Goal: Task Accomplishment & Management: Use online tool/utility

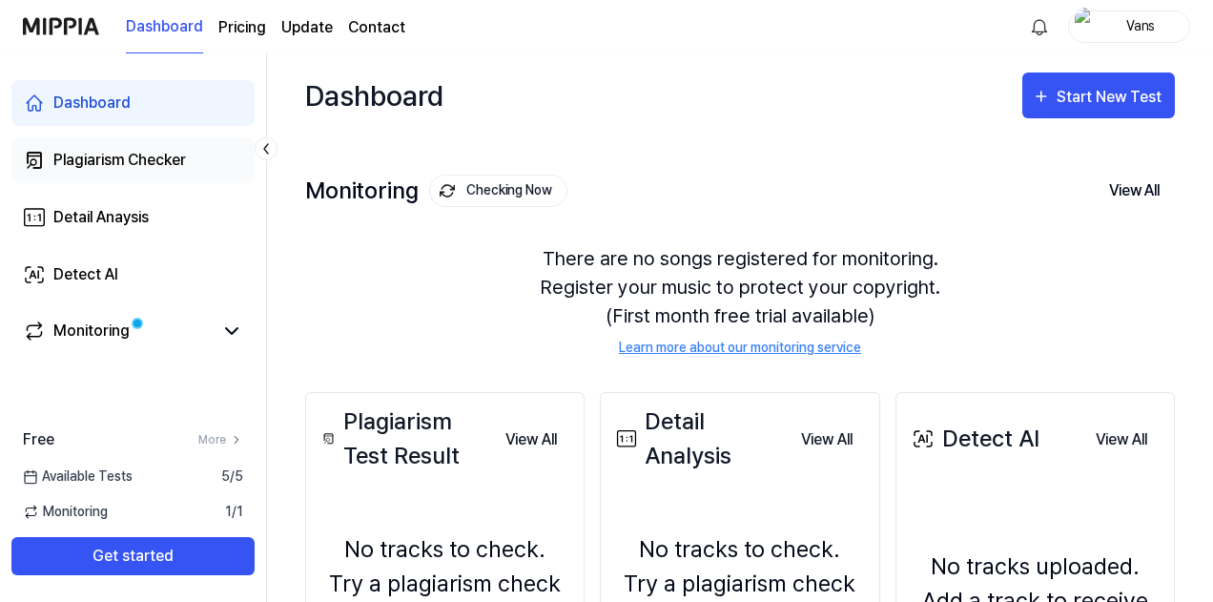
click at [191, 161] on link "Plagiarism Checker" at bounding box center [132, 160] width 243 height 46
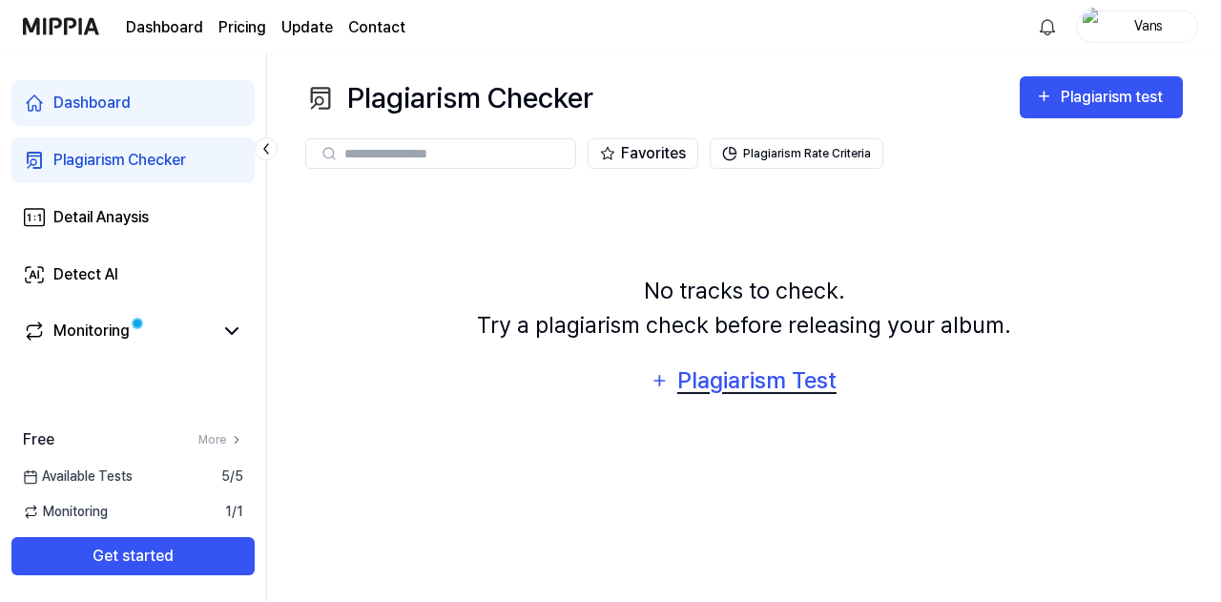
click at [668, 389] on icon "button" at bounding box center [659, 380] width 20 height 23
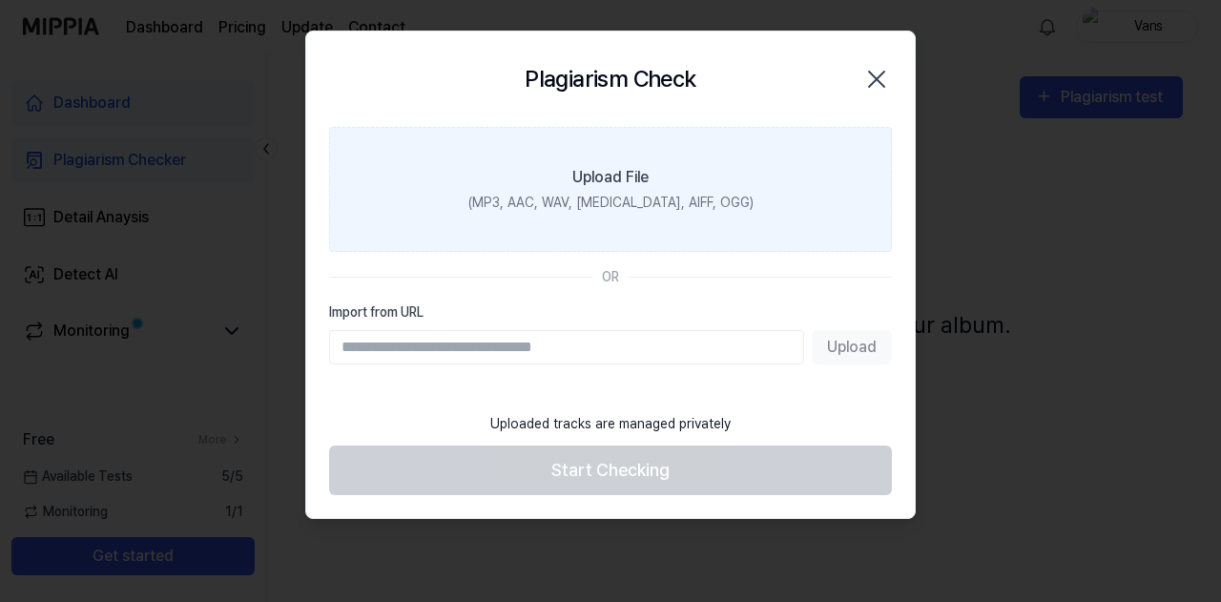
click at [620, 202] on div "(MP3, AAC, WAV, [MEDICAL_DATA], AIFF, OGG)" at bounding box center [610, 203] width 285 height 20
click at [0, 0] on input "Upload File (MP3, AAC, WAV, [MEDICAL_DATA], AIFF, OGG)" at bounding box center [0, 0] width 0 height 0
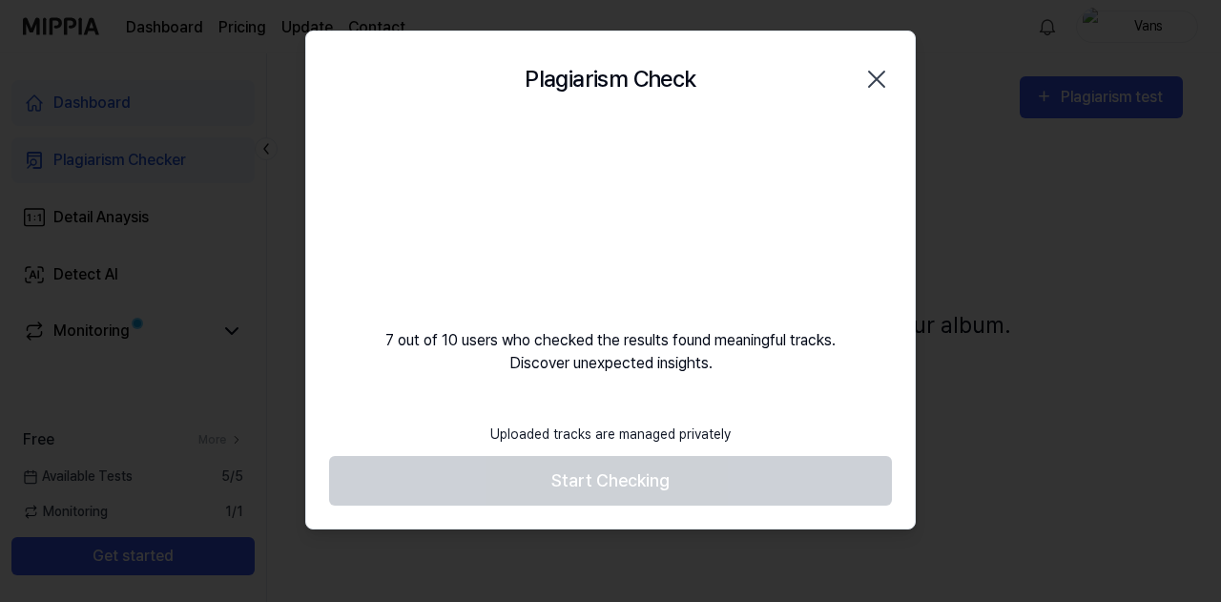
click at [662, 493] on footer "Uploaded tracks are managed privately Start Checking" at bounding box center [610, 459] width 563 height 93
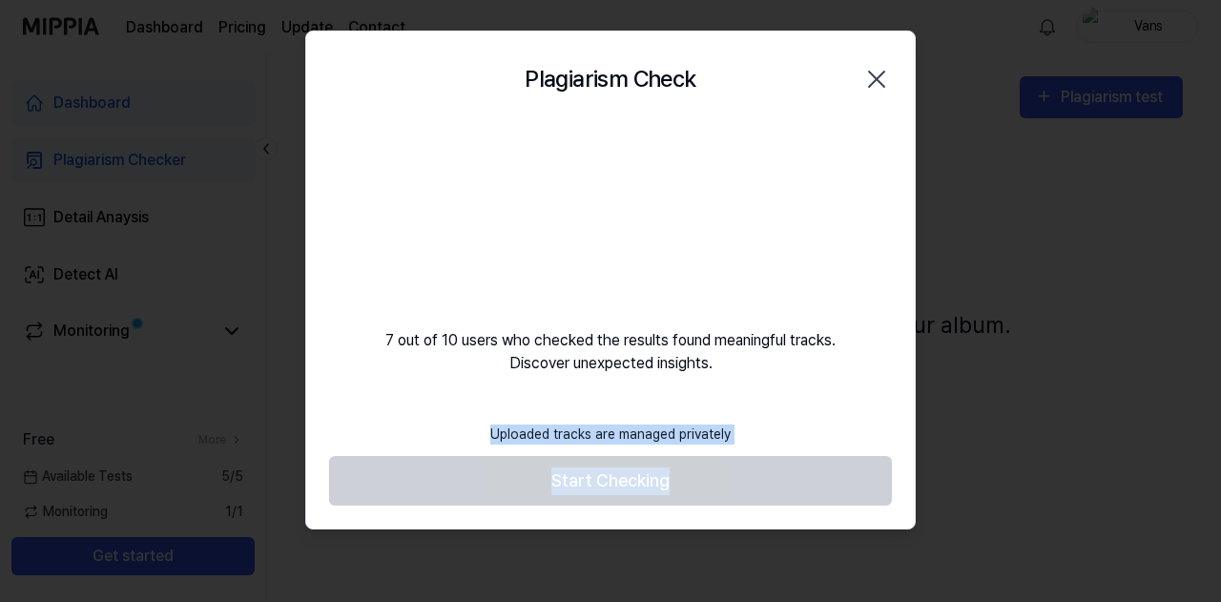
drag, startPoint x: 662, startPoint y: 493, endPoint x: 770, endPoint y: 351, distance: 178.3
click at [770, 351] on div "Plagiarism Check Close 7 out of 10 users who checked the results found meaningf…" at bounding box center [610, 281] width 610 height 500
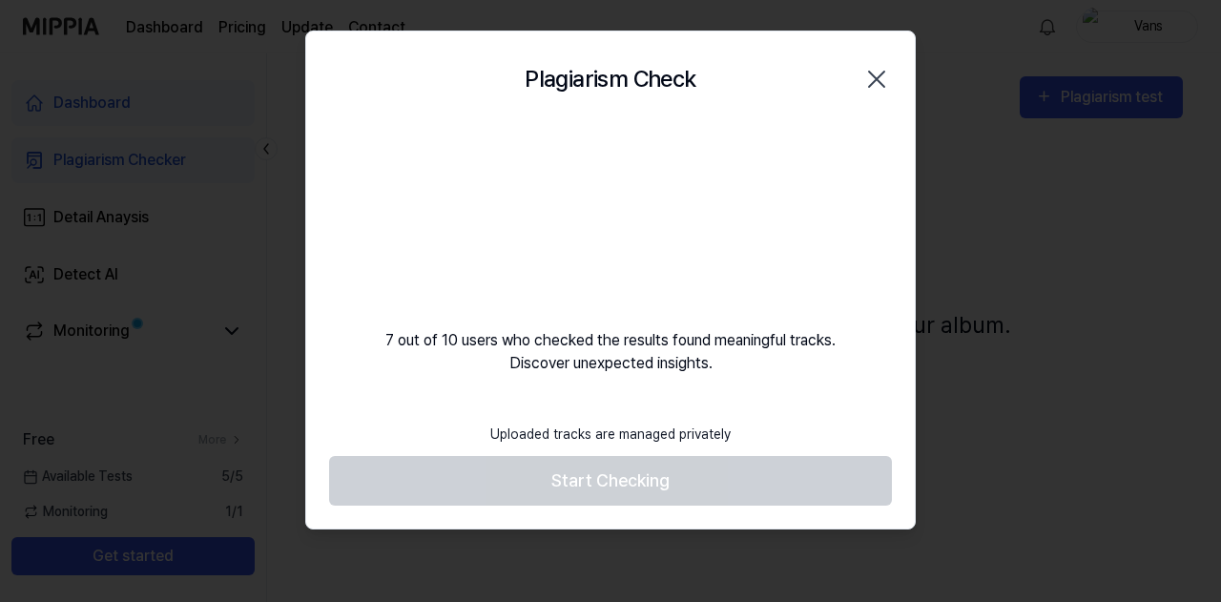
click at [770, 351] on div "7 out of 10 users who checked the results found meaningful tracks. Discover une…" at bounding box center [610, 251] width 608 height 248
click at [883, 80] on icon "button" at bounding box center [876, 79] width 31 height 31
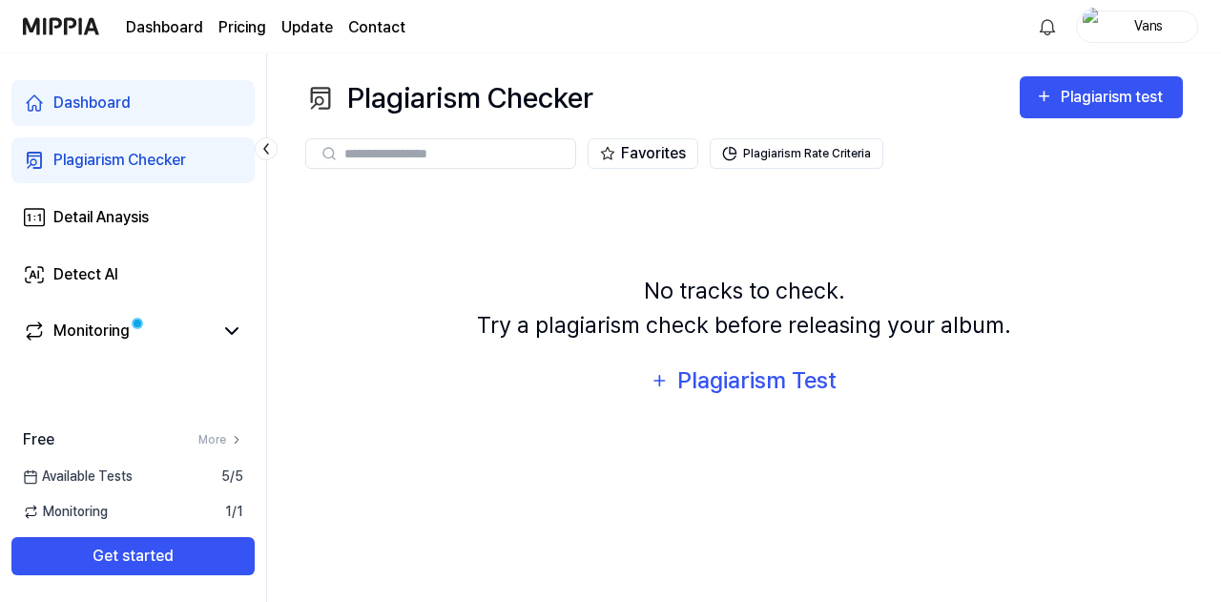
click at [144, 149] on div "Plagiarism Checker" at bounding box center [119, 160] width 133 height 23
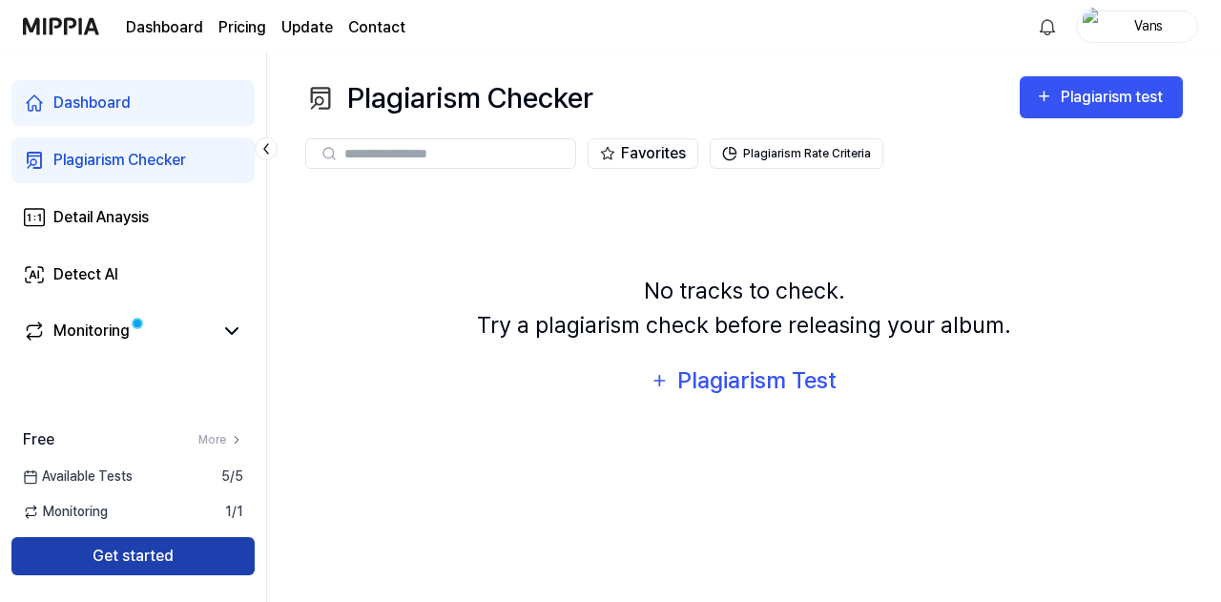
click at [179, 554] on button "Get started" at bounding box center [132, 556] width 243 height 38
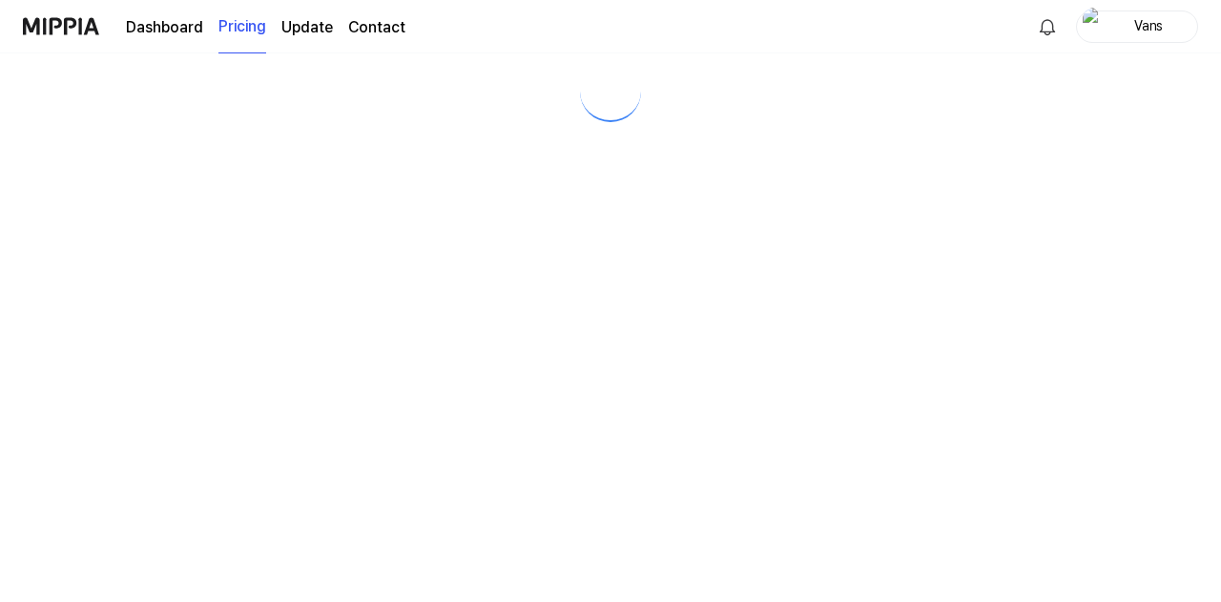
click at [228, 334] on div at bounding box center [610, 327] width 1221 height 548
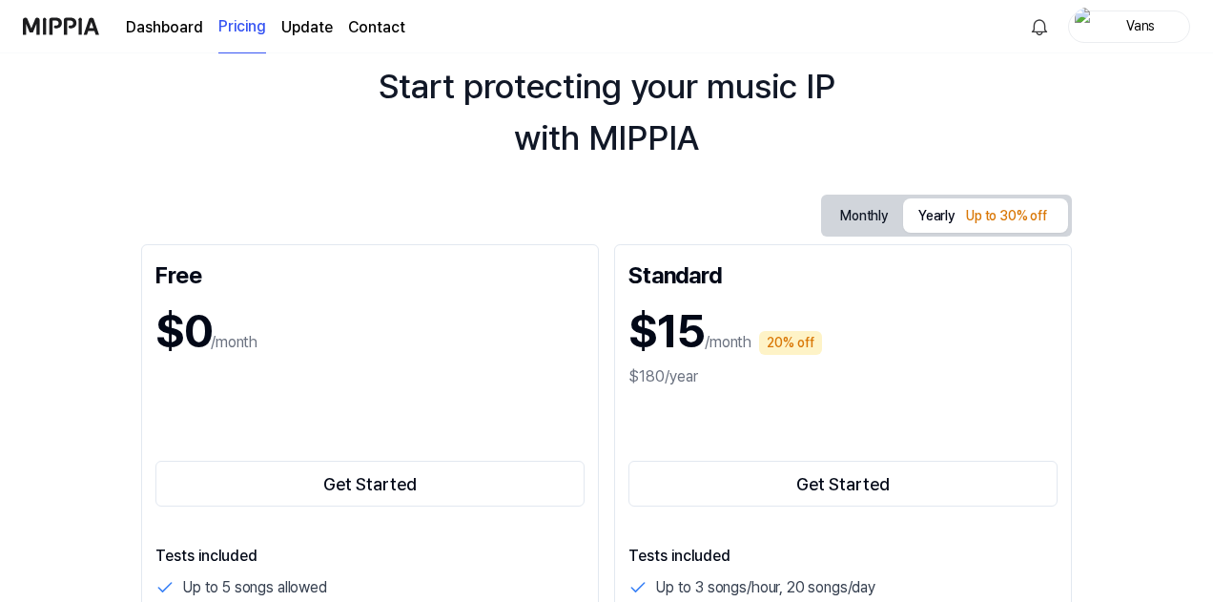
scroll to position [71, 0]
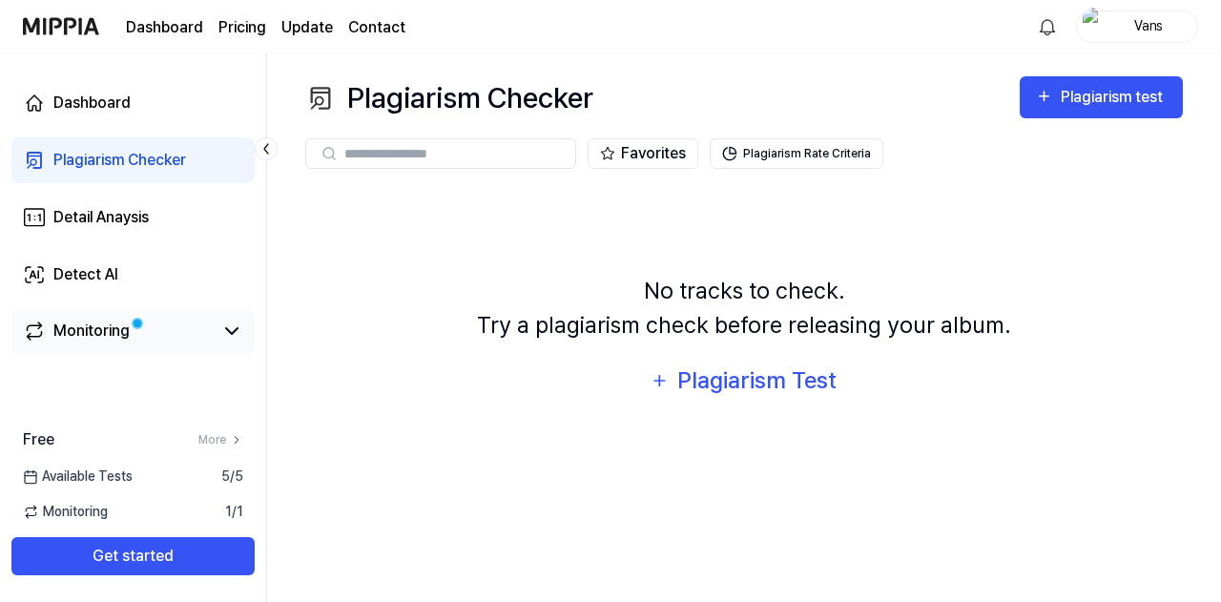
click at [61, 333] on div "Monitoring" at bounding box center [91, 330] width 76 height 23
click at [231, 333] on icon at bounding box center [231, 331] width 11 height 6
click at [231, 333] on icon at bounding box center [231, 330] width 23 height 23
click at [1126, 94] on div "Plagiarism test" at bounding box center [1114, 97] width 107 height 25
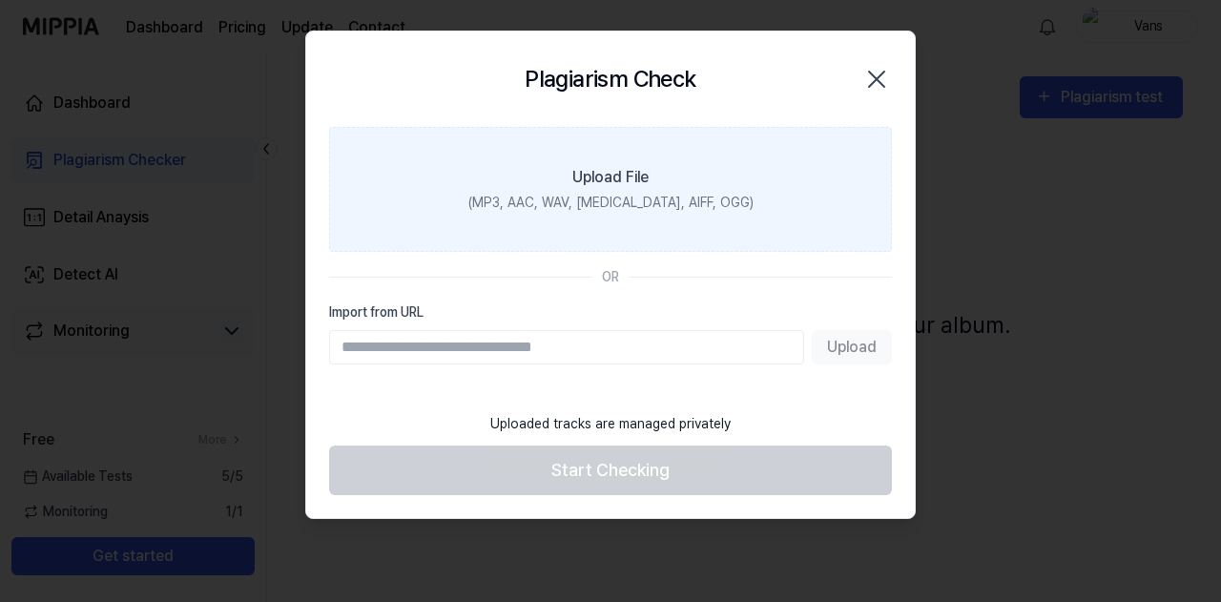
click at [616, 197] on div "(MP3, AAC, WAV, [MEDICAL_DATA], AIFF, OGG)" at bounding box center [610, 203] width 285 height 20
click at [0, 0] on input "Upload File (MP3, AAC, WAV, [MEDICAL_DATA], AIFF, OGG)" at bounding box center [0, 0] width 0 height 0
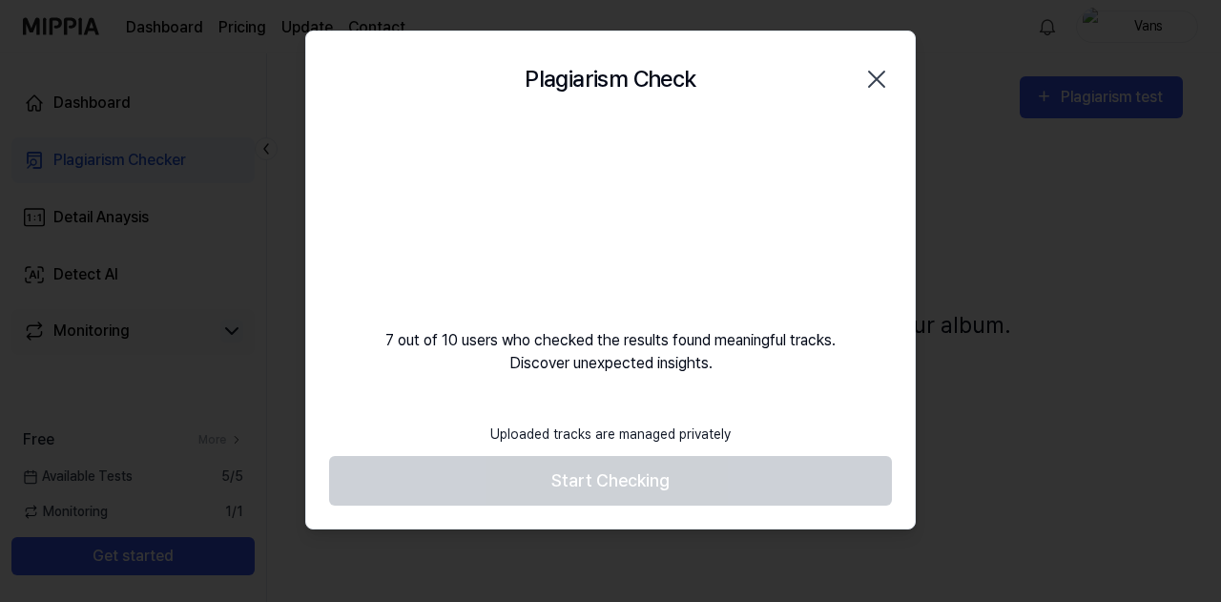
click at [699, 499] on footer "Uploaded tracks are managed privately Start Checking" at bounding box center [610, 459] width 563 height 93
click at [668, 465] on footer "Uploaded tracks are managed privately Start Checking" at bounding box center [610, 459] width 563 height 93
click at [567, 324] on div "7 out of 10 users who checked the results found meaningful tracks. Discover une…" at bounding box center [610, 251] width 608 height 248
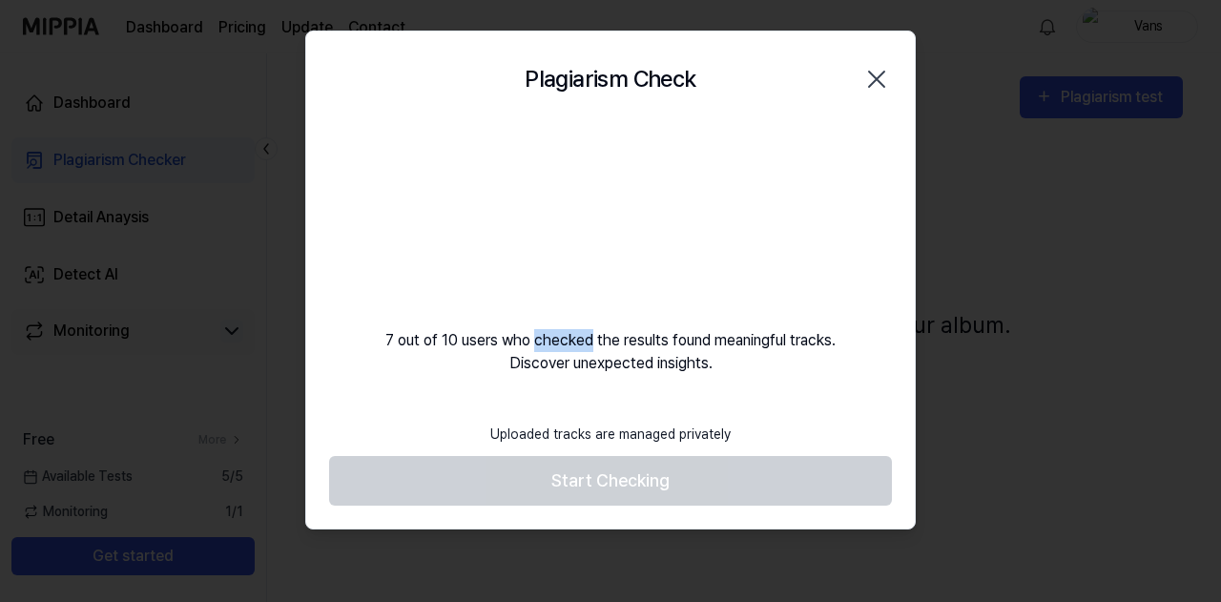
click at [528, 148] on video at bounding box center [610, 218] width 183 height 183
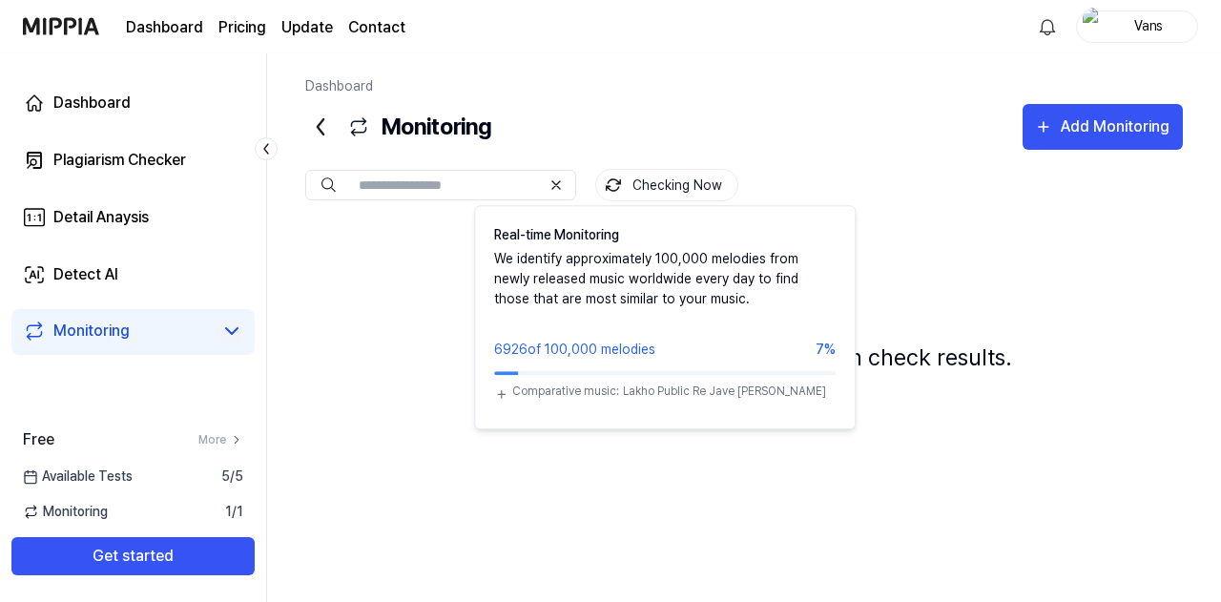
click at [662, 184] on button "Checking Now" at bounding box center [666, 185] width 143 height 32
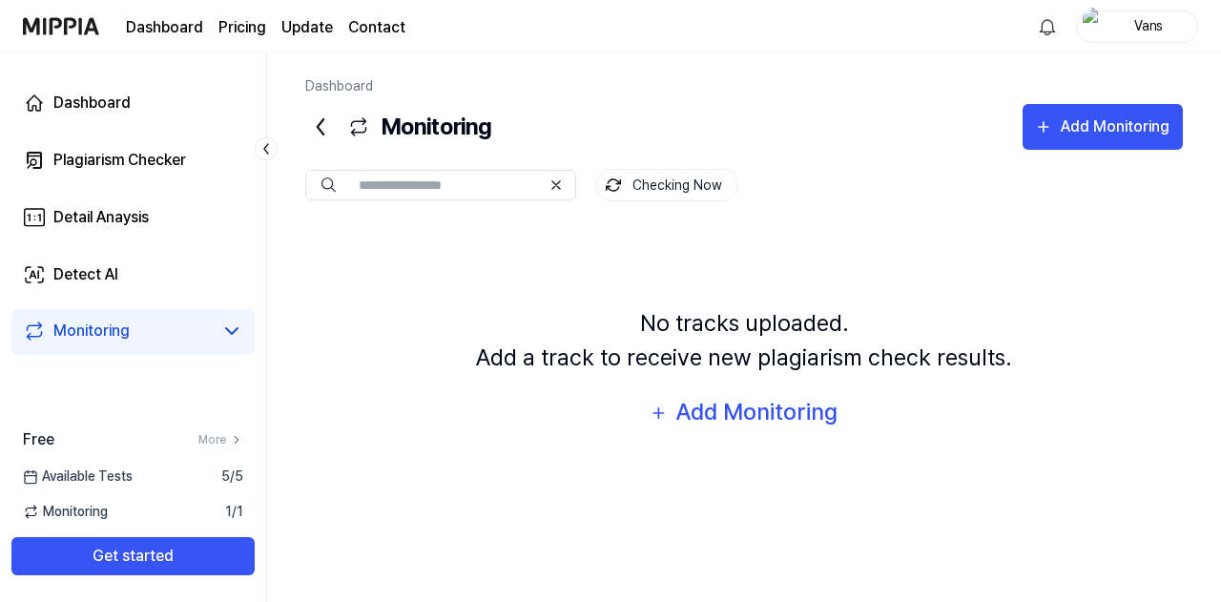
click at [662, 184] on button "Checking Now" at bounding box center [666, 185] width 143 height 32
click at [143, 215] on div "Detail Anaysis" at bounding box center [100, 217] width 95 height 23
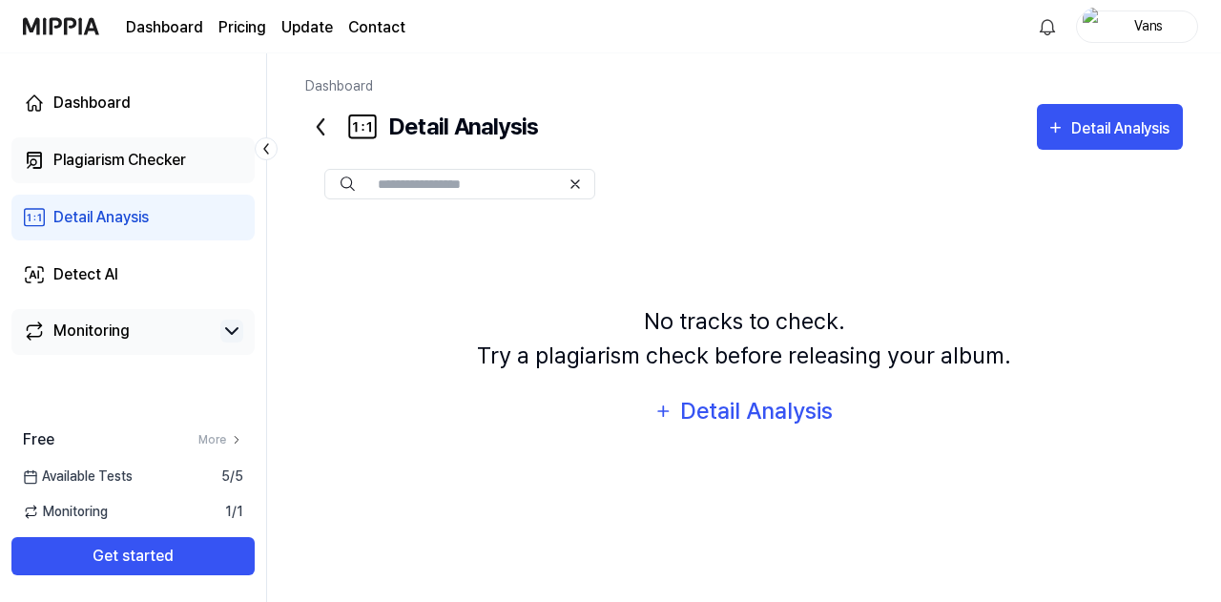
click at [152, 167] on div "Plagiarism Checker" at bounding box center [119, 160] width 133 height 23
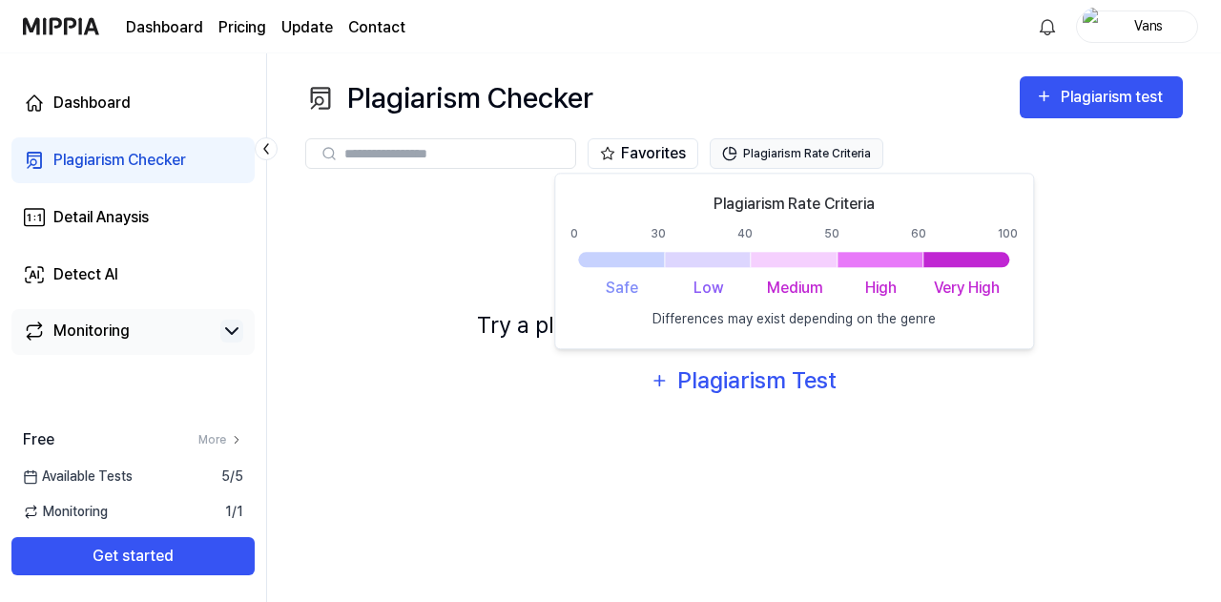
click at [760, 154] on button "Plagiarism Rate Criteria" at bounding box center [797, 153] width 174 height 31
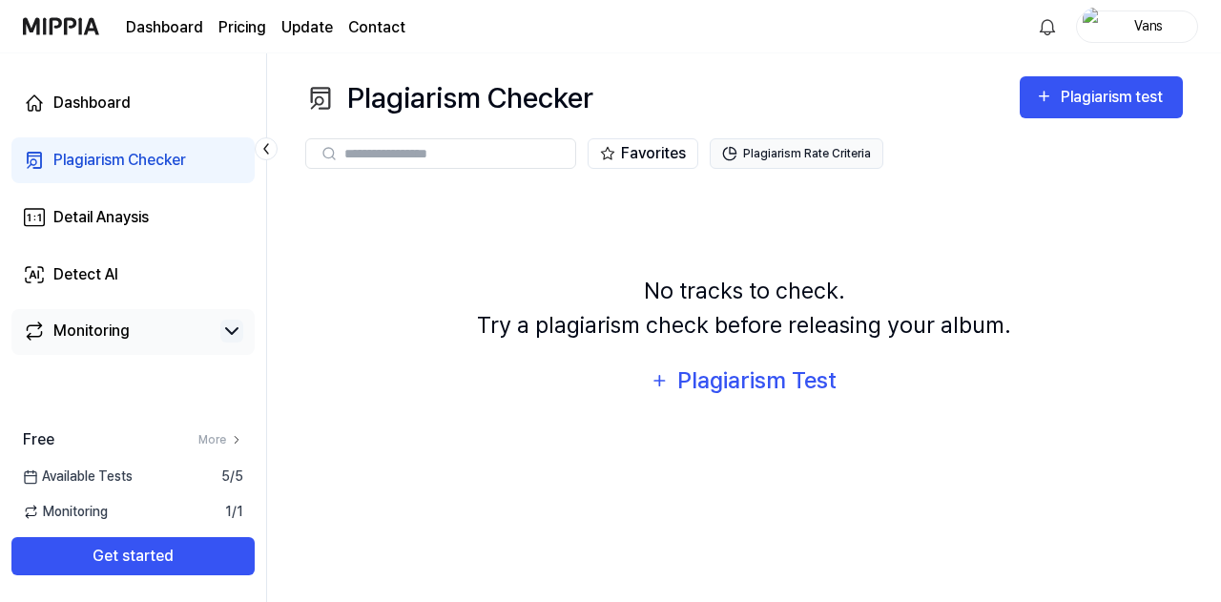
click at [760, 154] on button "Plagiarism Rate Criteria" at bounding box center [797, 153] width 174 height 31
click at [765, 151] on button "Plagiarism Rate Criteria" at bounding box center [797, 153] width 174 height 31
click at [781, 154] on button "Plagiarism Rate Criteria" at bounding box center [797, 153] width 174 height 31
click at [490, 226] on div "No tracks to check. Try a plagiarism check before releasing your album. Plagiar…" at bounding box center [743, 338] width 877 height 301
click at [53, 341] on div "Monitoring" at bounding box center [91, 330] width 76 height 23
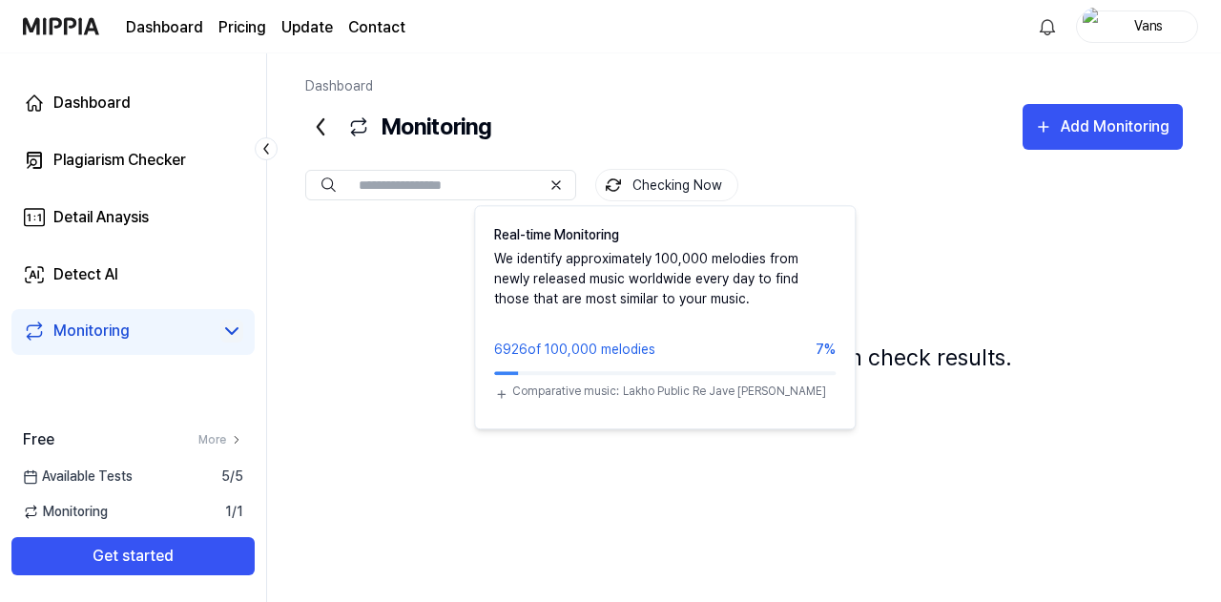
click at [672, 180] on button "Checking Now" at bounding box center [666, 185] width 143 height 32
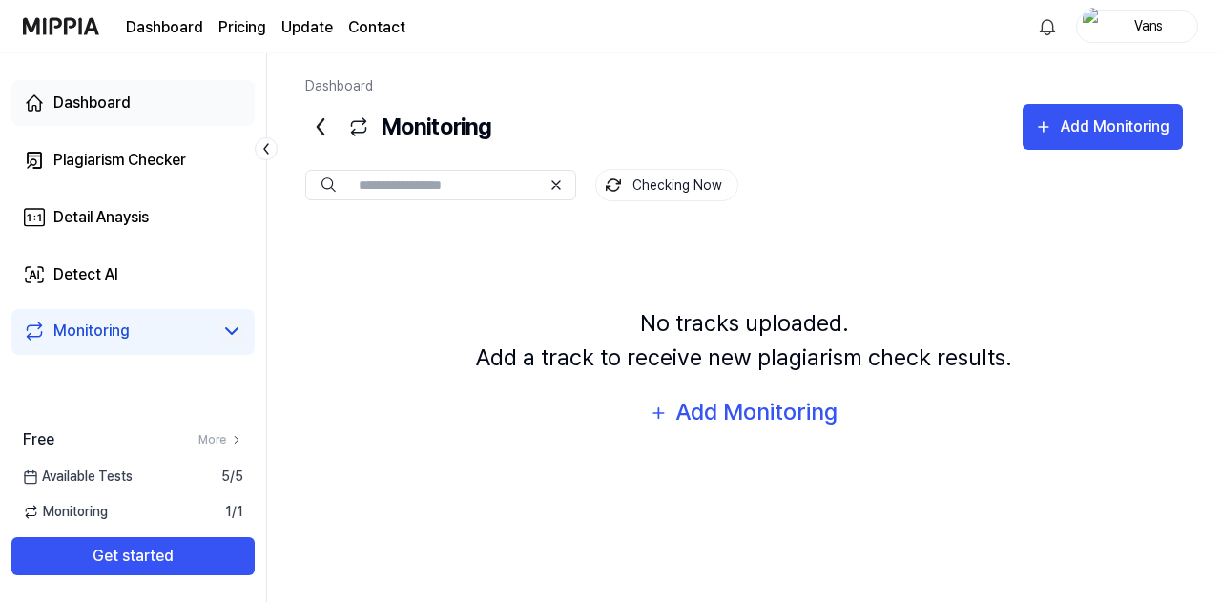
click at [120, 106] on div "Dashboard" at bounding box center [91, 103] width 77 height 23
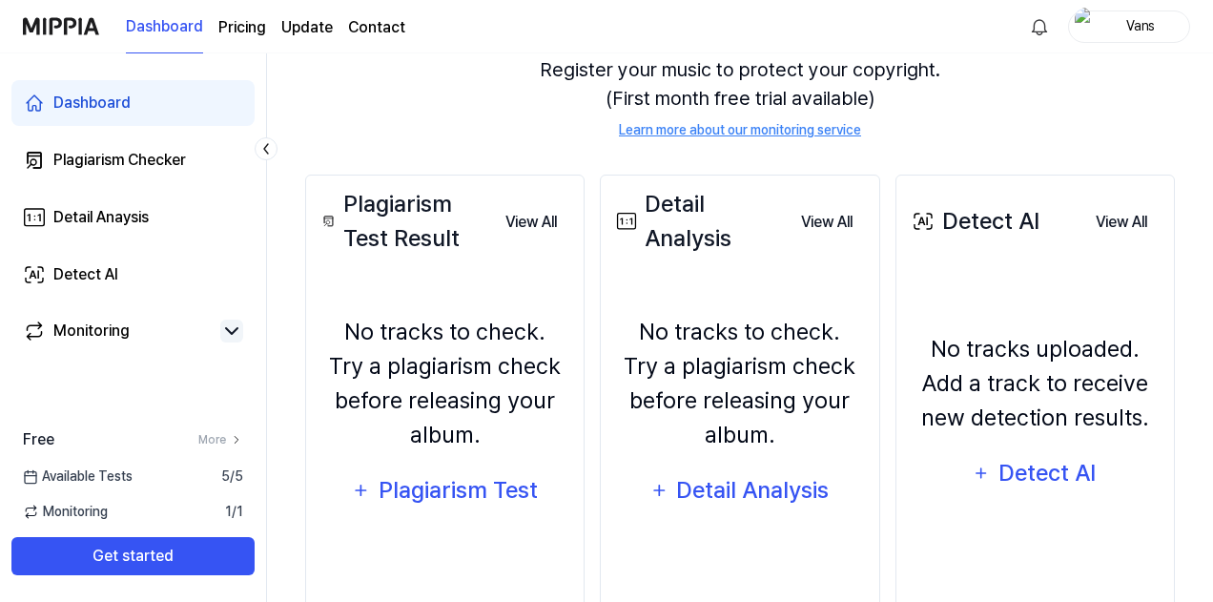
scroll to position [218, 0]
click at [434, 480] on div "Plagiarism Test" at bounding box center [458, 489] width 162 height 36
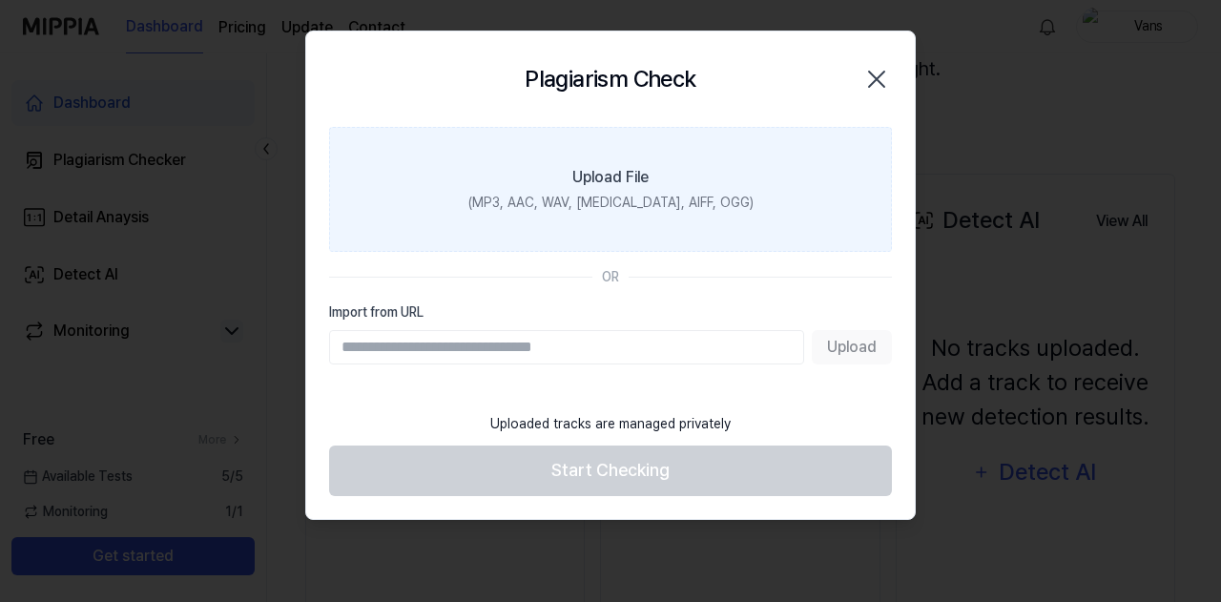
click at [700, 166] on label "Upload File (MP3, AAC, WAV, [MEDICAL_DATA], AIFF, OGG)" at bounding box center [610, 189] width 563 height 125
click at [0, 0] on input "Upload File (MP3, AAC, WAV, [MEDICAL_DATA], AIFF, OGG)" at bounding box center [0, 0] width 0 height 0
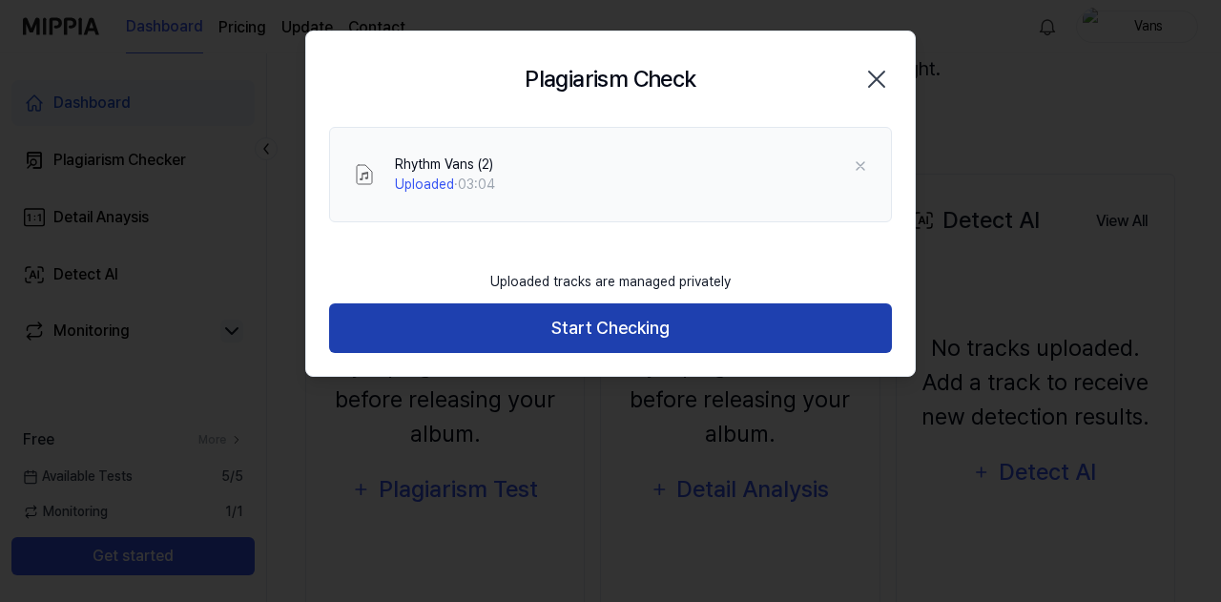
click at [635, 323] on button "Start Checking" at bounding box center [610, 328] width 563 height 51
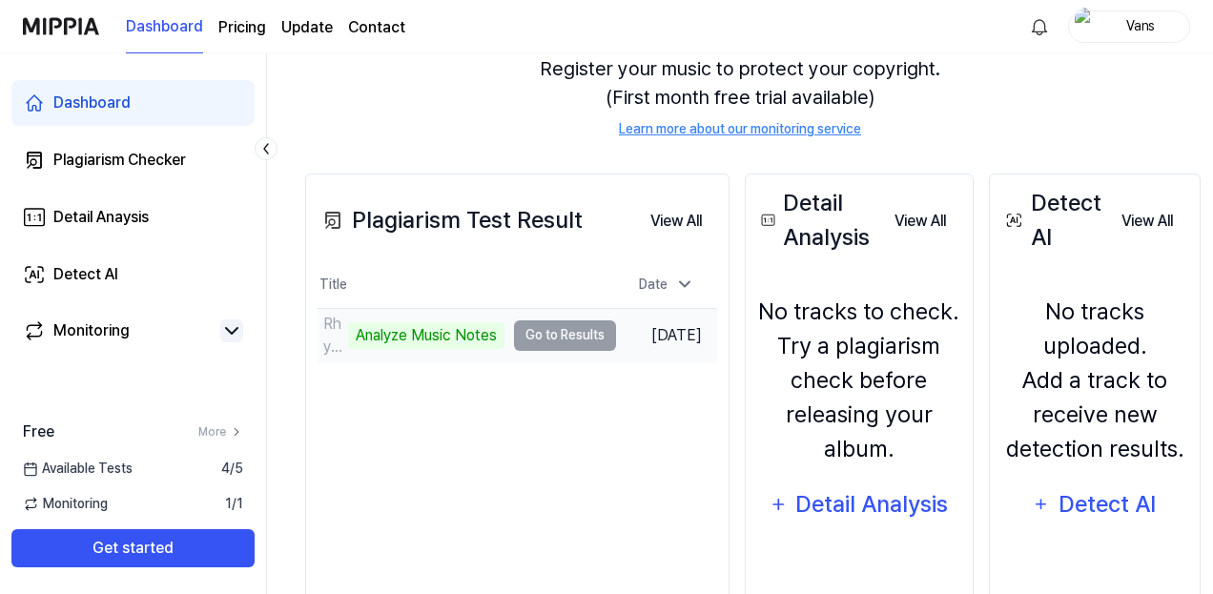
click at [562, 331] on td "Rhythm Vans (2) Analyze Music Notes Go to Results" at bounding box center [467, 335] width 299 height 53
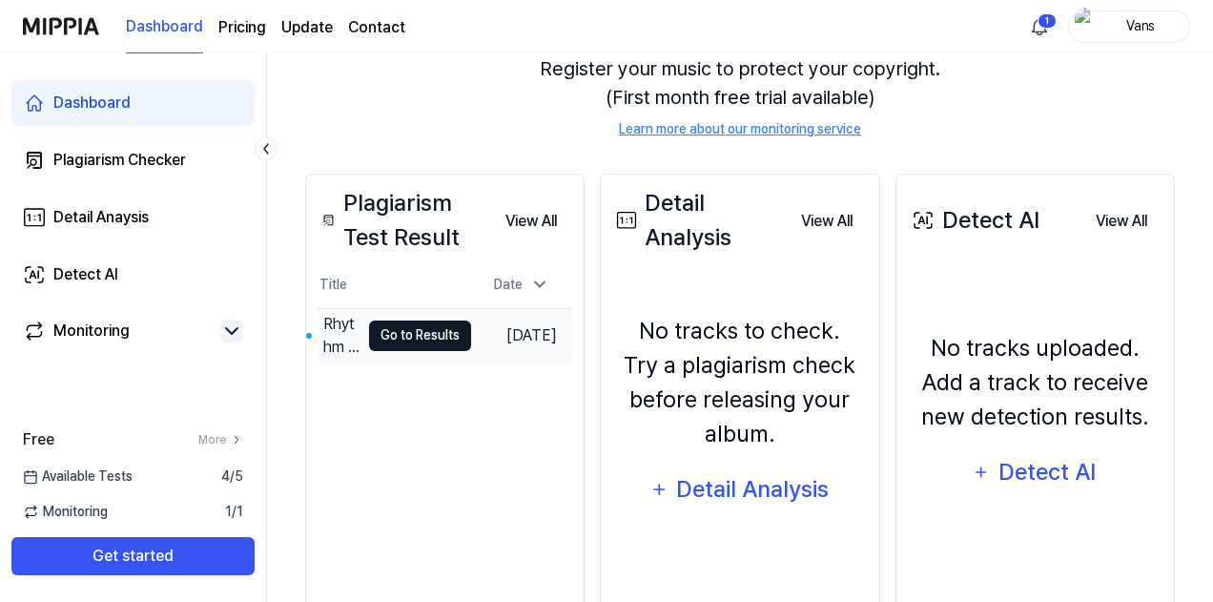
click at [443, 335] on button "Go to Results" at bounding box center [420, 335] width 102 height 31
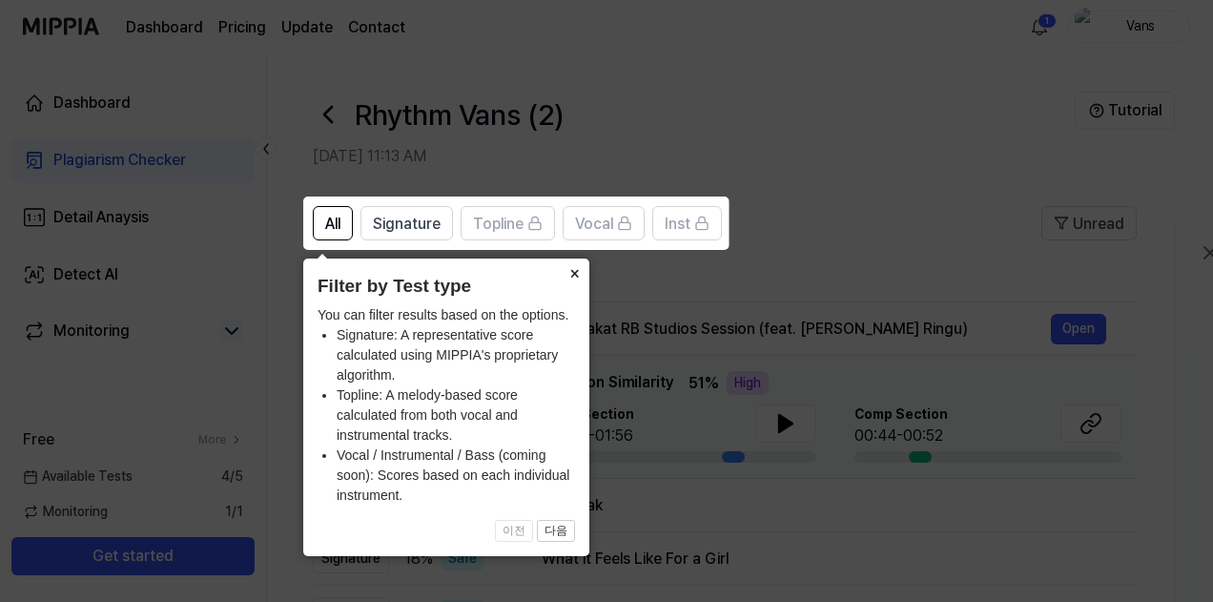
click at [575, 268] on button "×" at bounding box center [574, 271] width 31 height 27
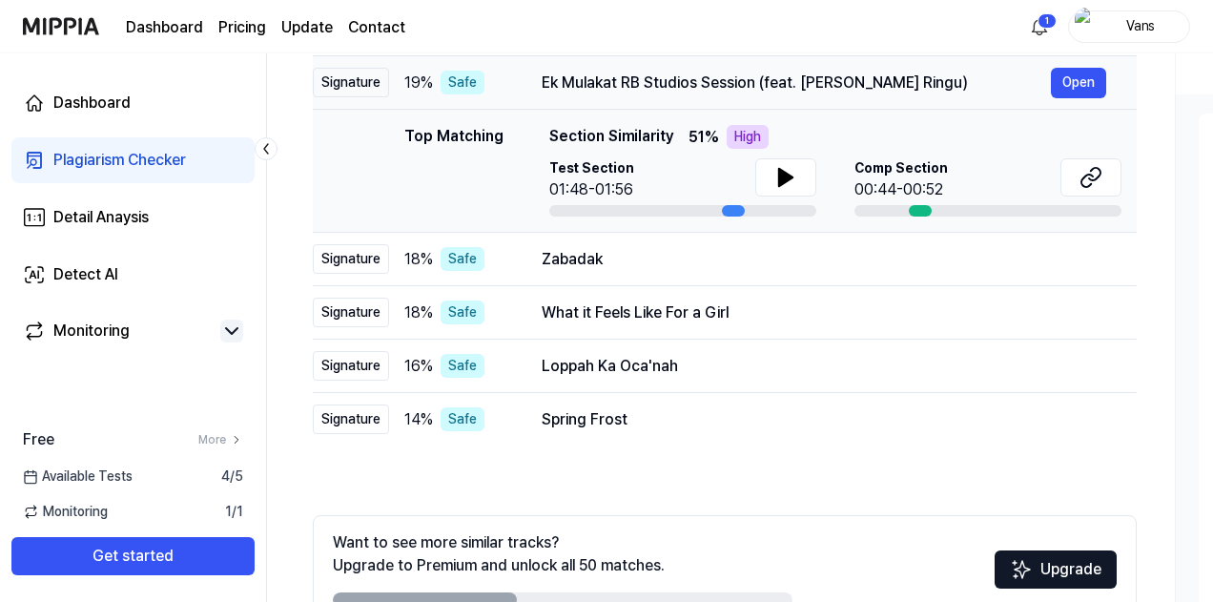
scroll to position [359, 0]
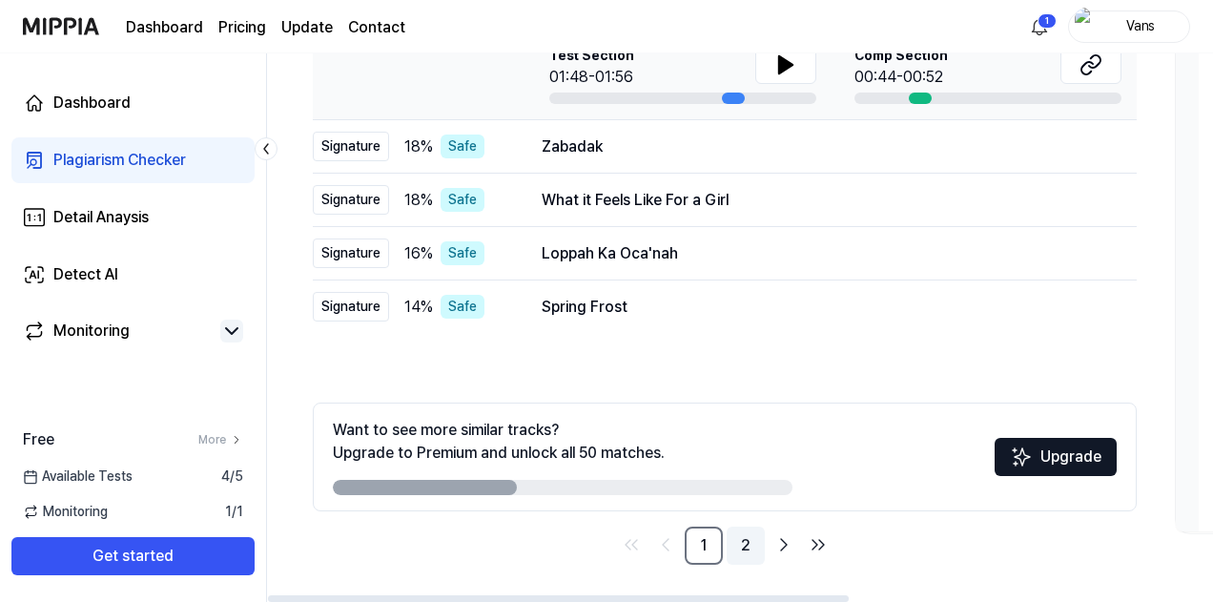
click at [748, 558] on link "2" at bounding box center [746, 545] width 38 height 38
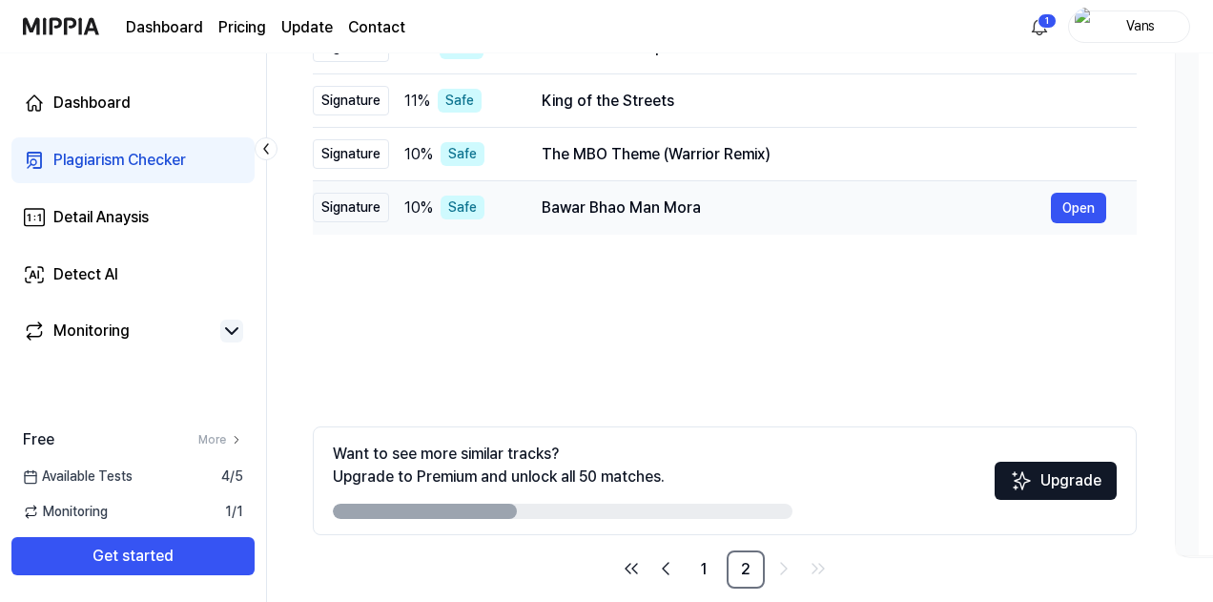
scroll to position [359, 0]
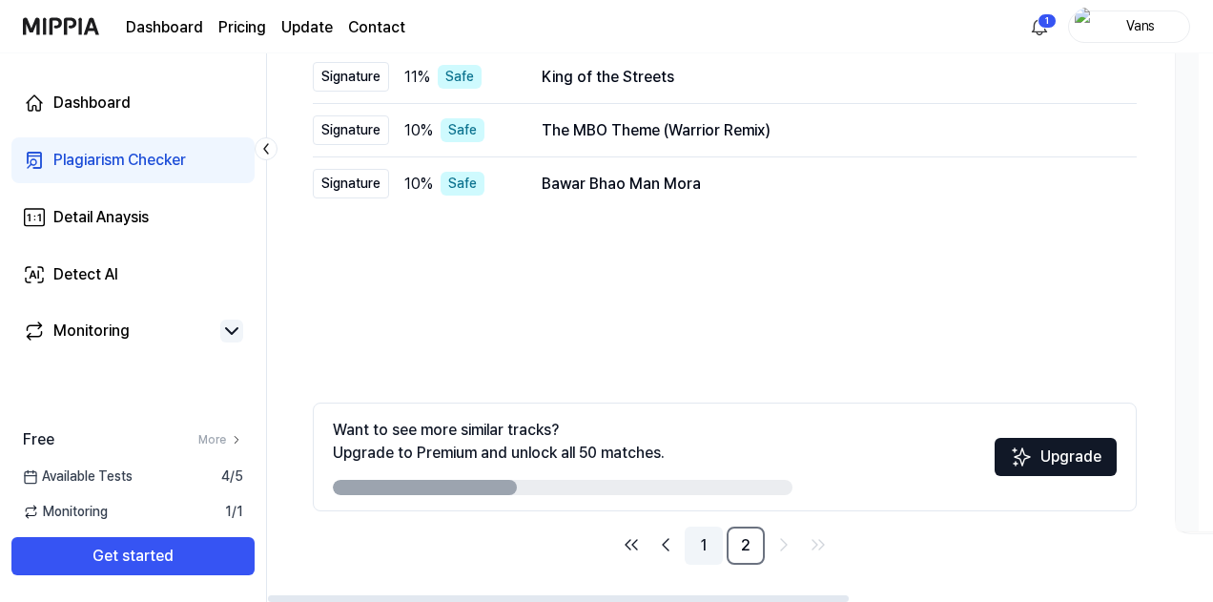
click at [700, 552] on link "1" at bounding box center [704, 545] width 38 height 38
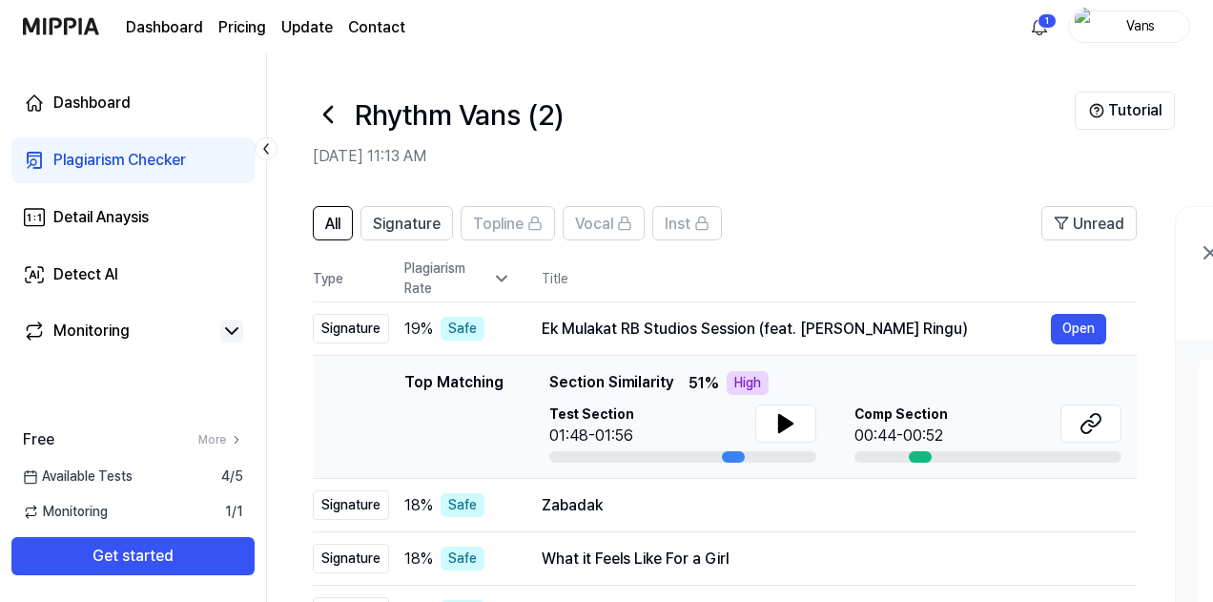
scroll to position [359, 0]
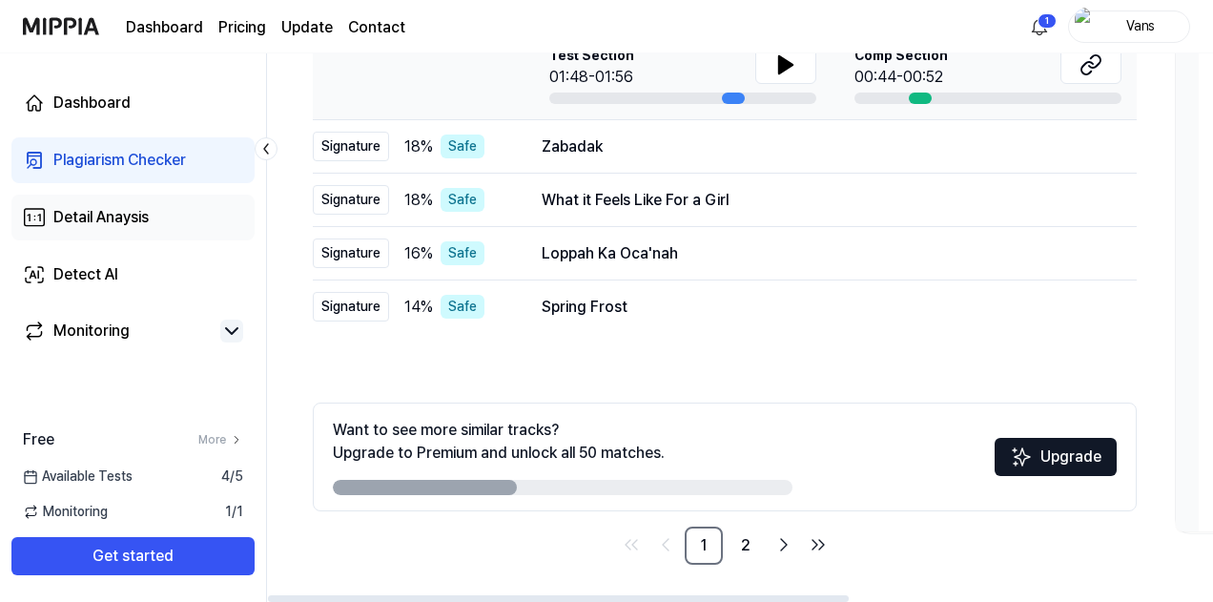
click at [177, 216] on link "Detail Anaysis" at bounding box center [132, 218] width 243 height 46
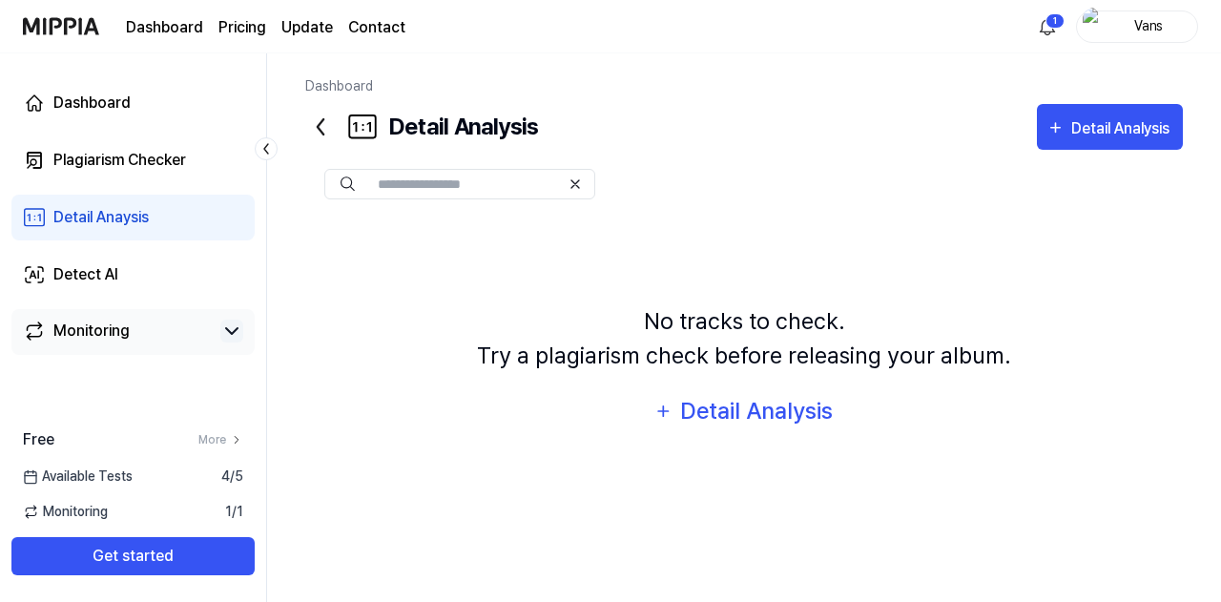
click at [114, 337] on div "Monitoring" at bounding box center [91, 330] width 76 height 23
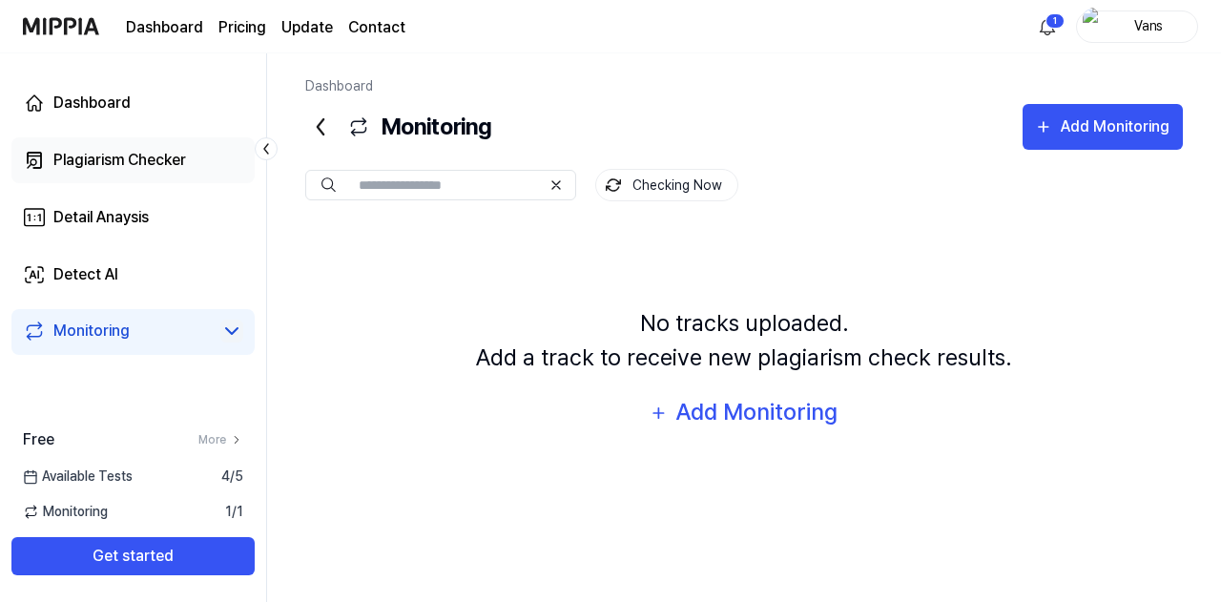
click at [194, 158] on link "Plagiarism Checker" at bounding box center [132, 160] width 243 height 46
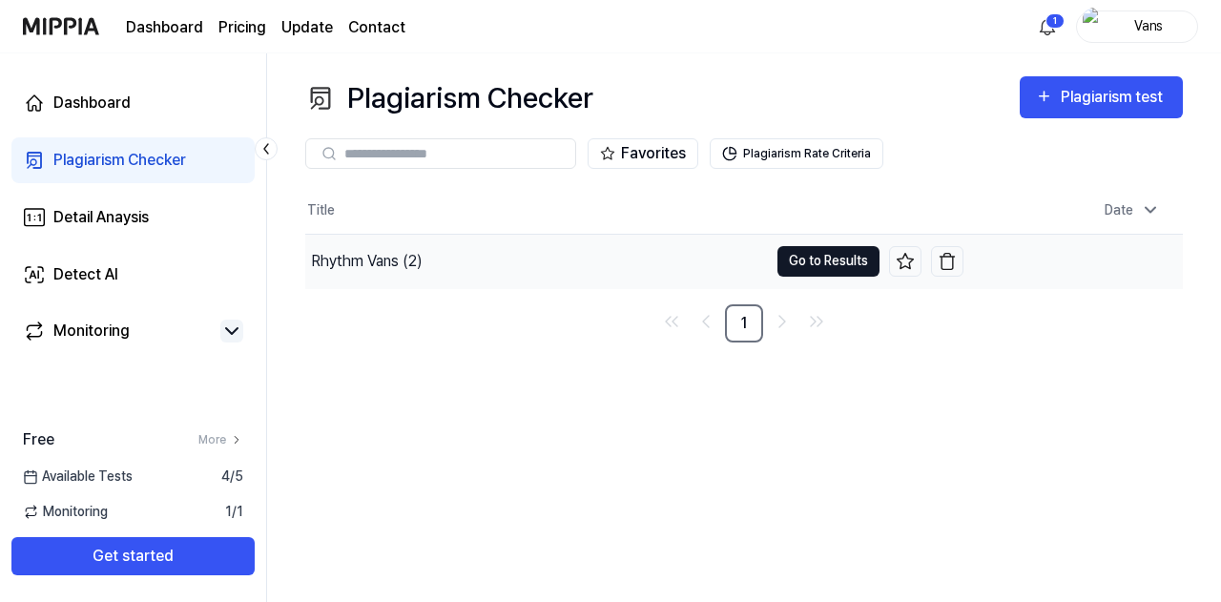
click at [784, 266] on button "Go to Results" at bounding box center [828, 261] width 102 height 31
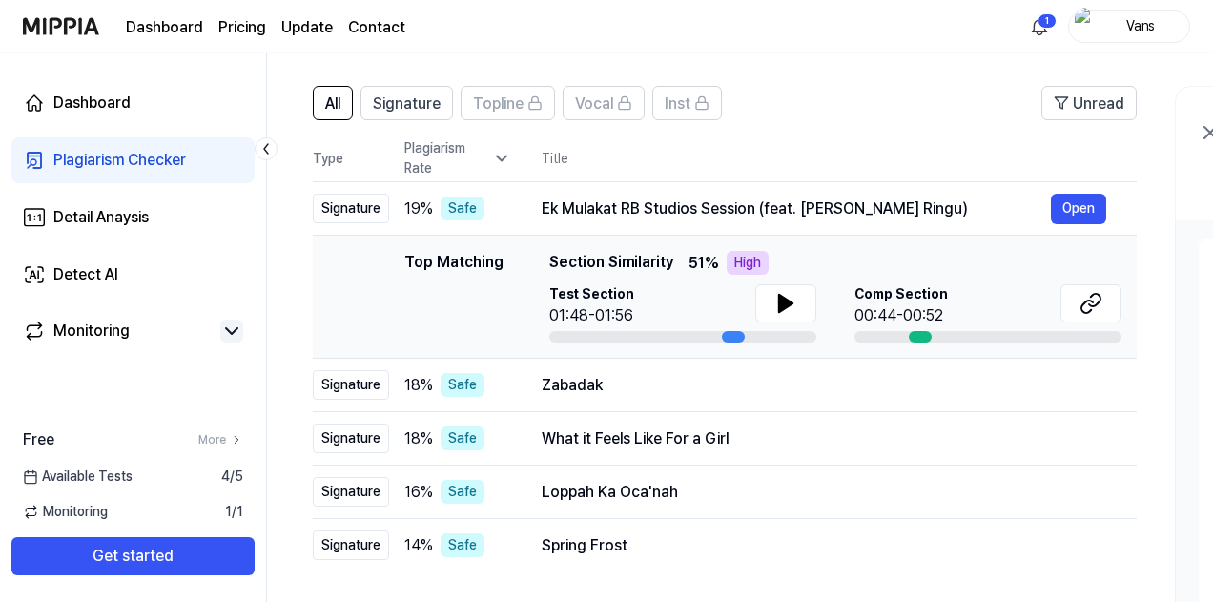
scroll to position [118, 0]
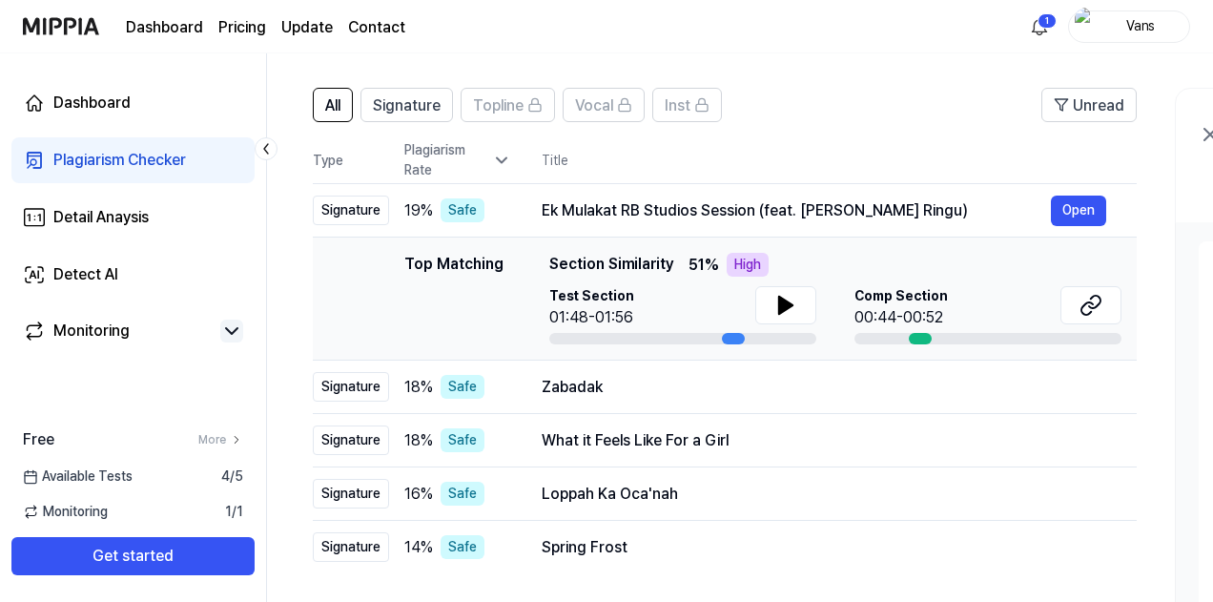
click at [503, 159] on icon at bounding box center [501, 160] width 19 height 19
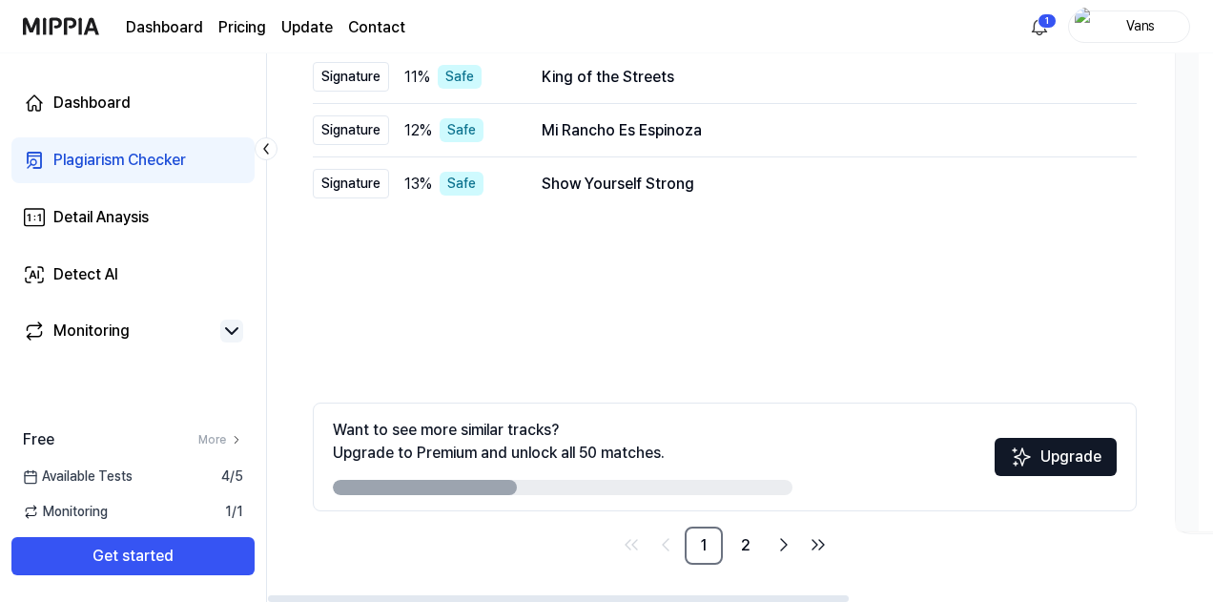
scroll to position [0, 0]
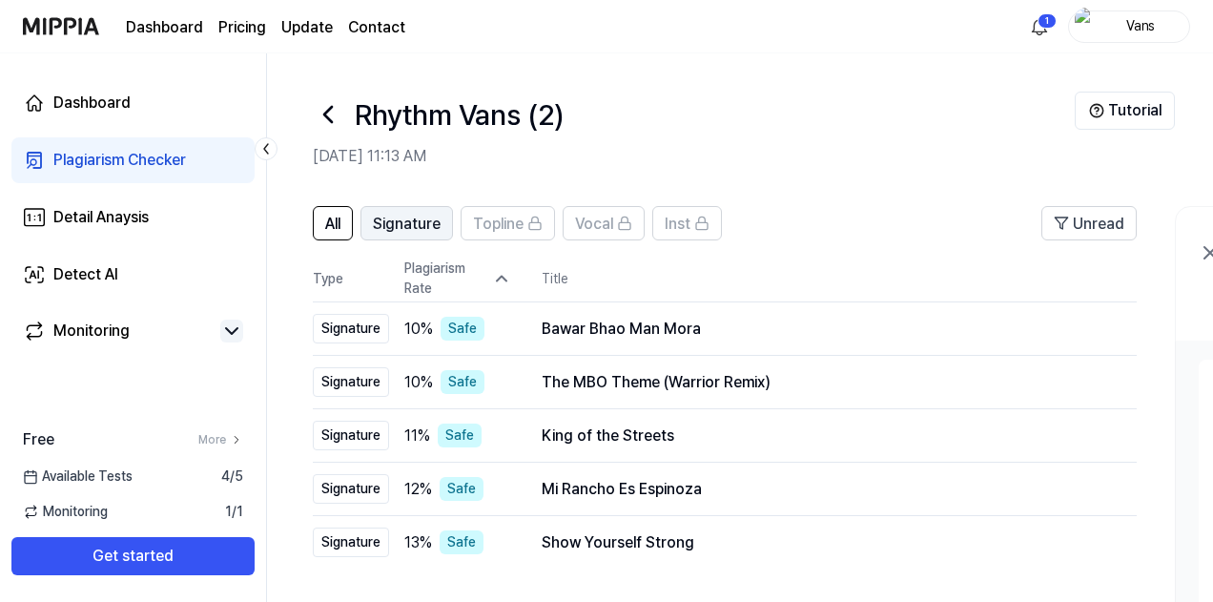
click at [418, 239] on button "Signature" at bounding box center [407, 223] width 93 height 34
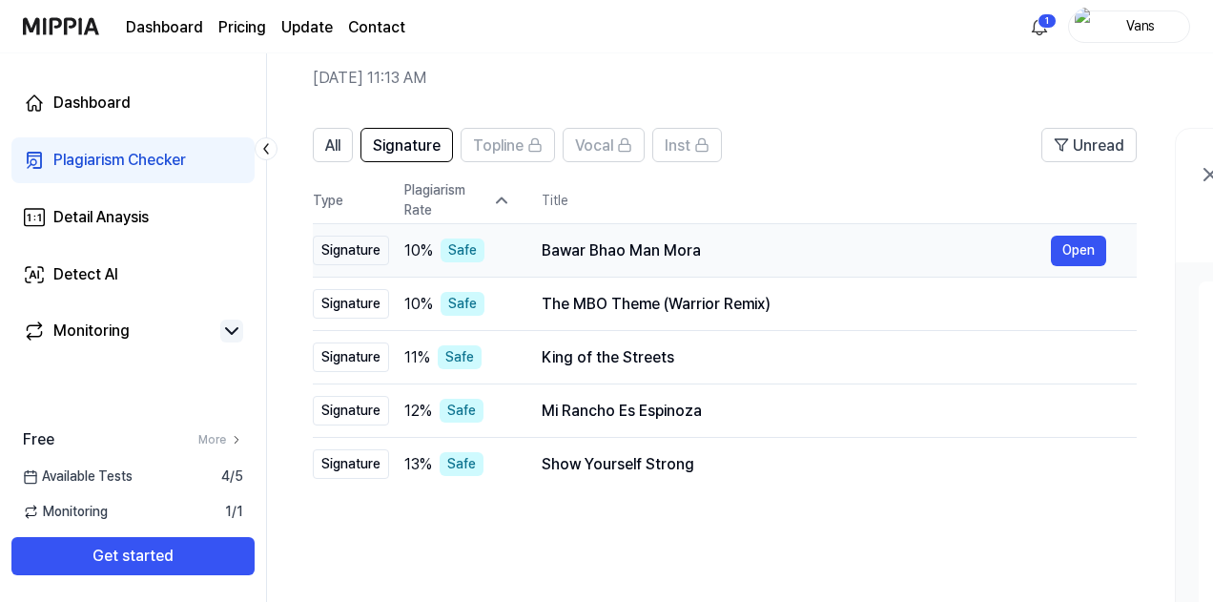
scroll to position [77, 0]
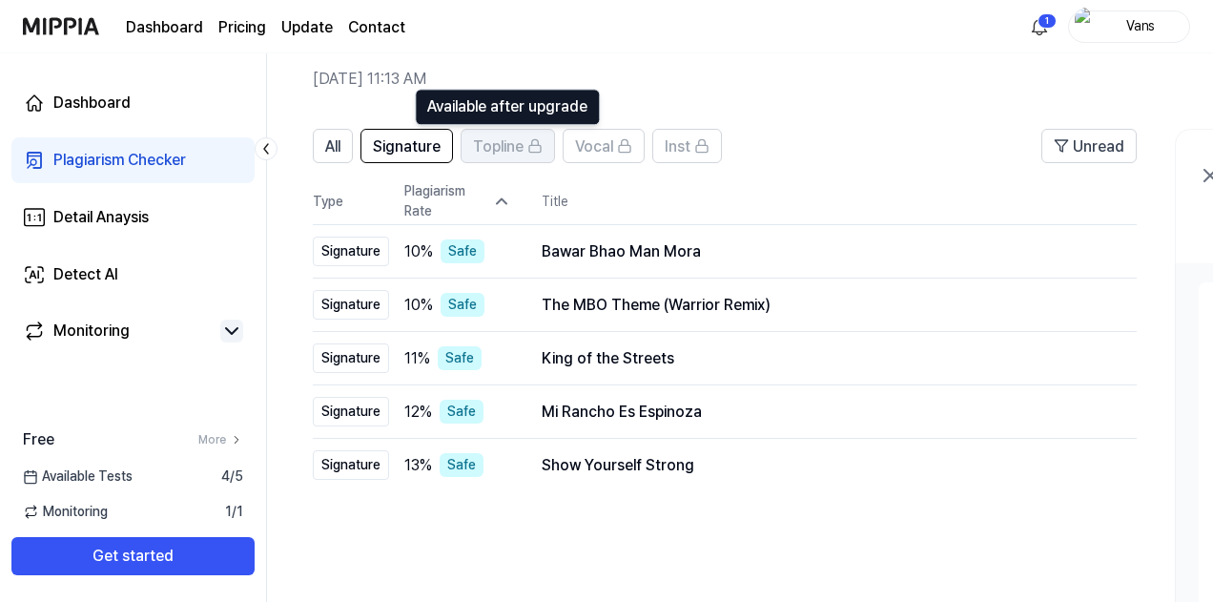
click at [523, 148] on span "Topline" at bounding box center [498, 146] width 51 height 23
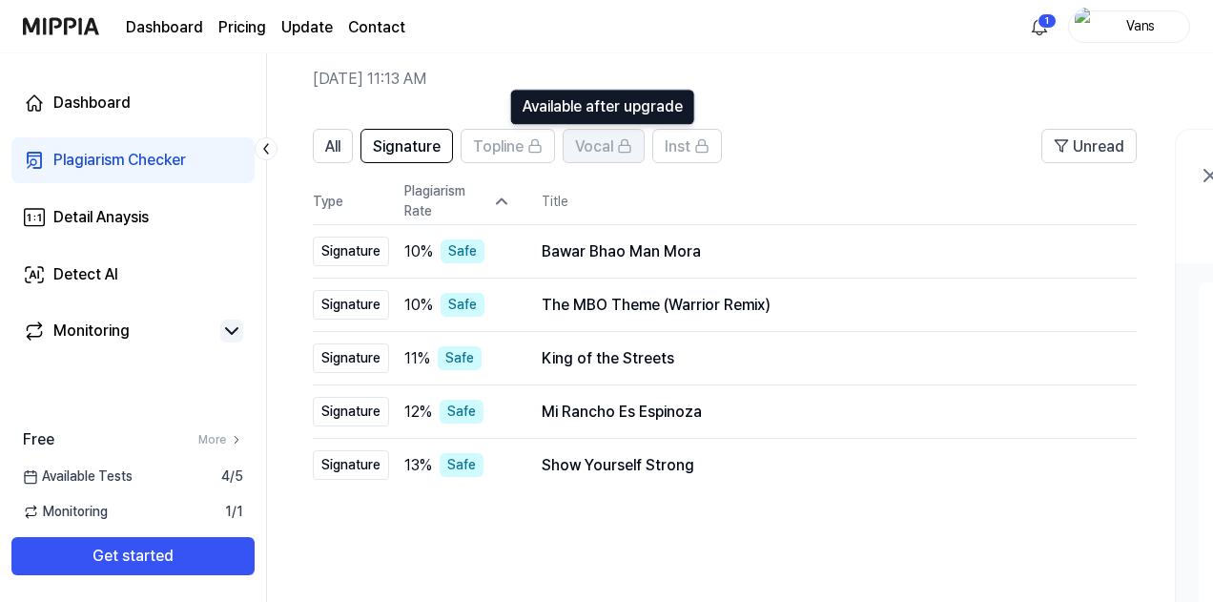
click at [605, 144] on span "Vocal" at bounding box center [594, 146] width 38 height 23
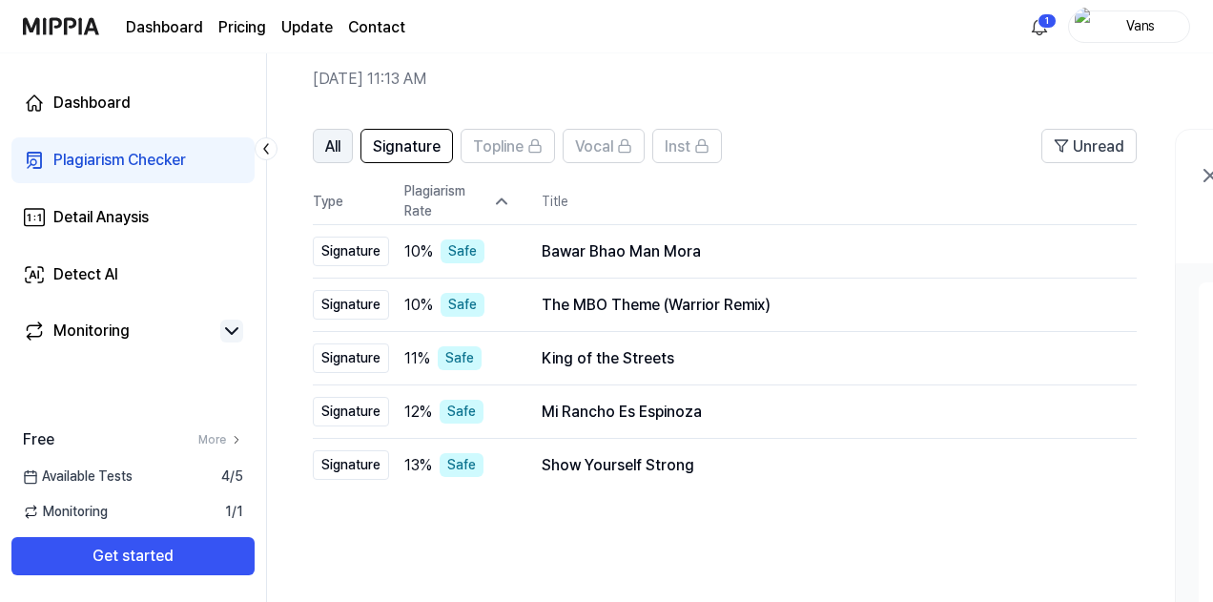
click at [344, 143] on button "All" at bounding box center [333, 146] width 40 height 34
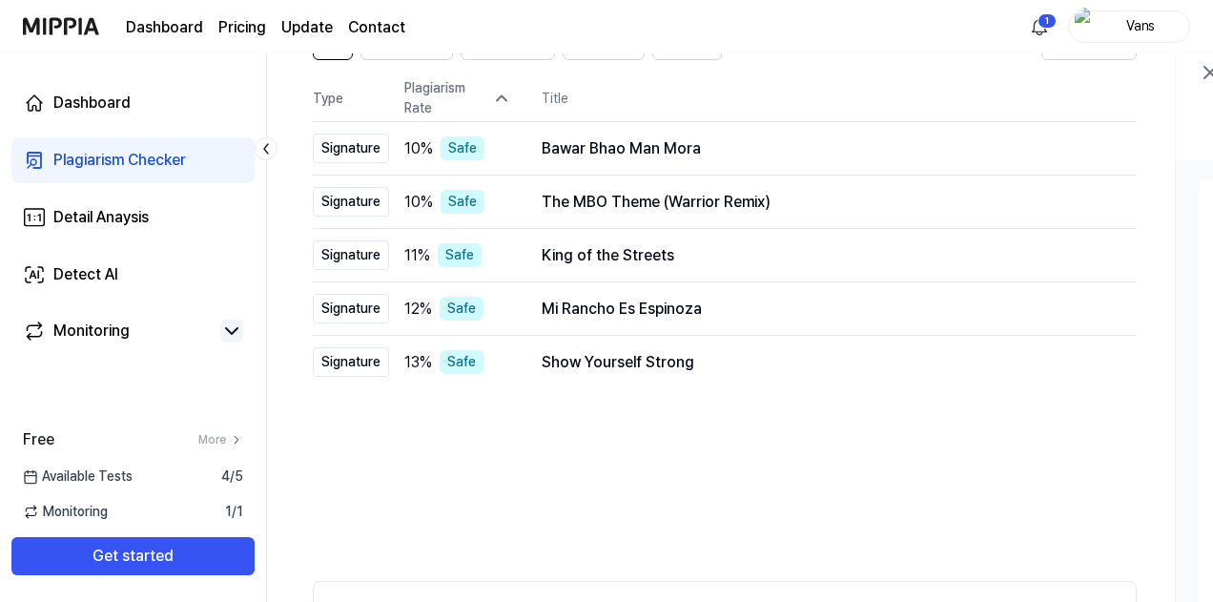
scroll to position [359, 0]
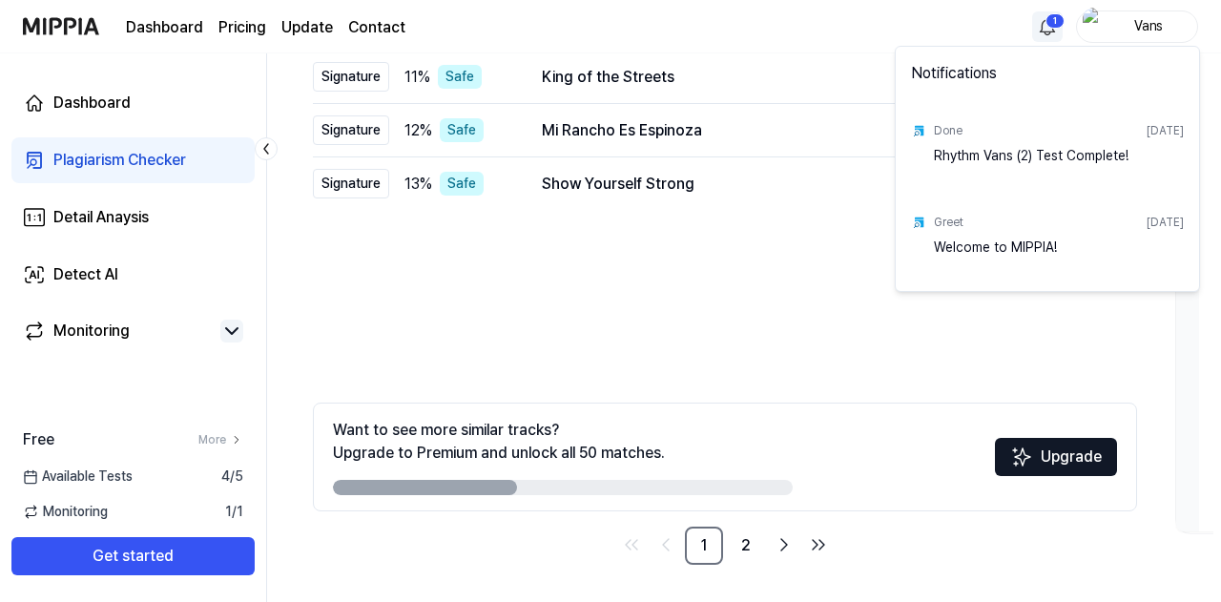
click at [994, 157] on div "Rhythm Vans (2) Test Complete!" at bounding box center [1059, 165] width 250 height 38
click at [1083, 142] on div "Done [DATE]" at bounding box center [1059, 130] width 250 height 31
click at [1068, 159] on div "Rhythm Vans (2) Test Complete!" at bounding box center [1059, 165] width 250 height 38
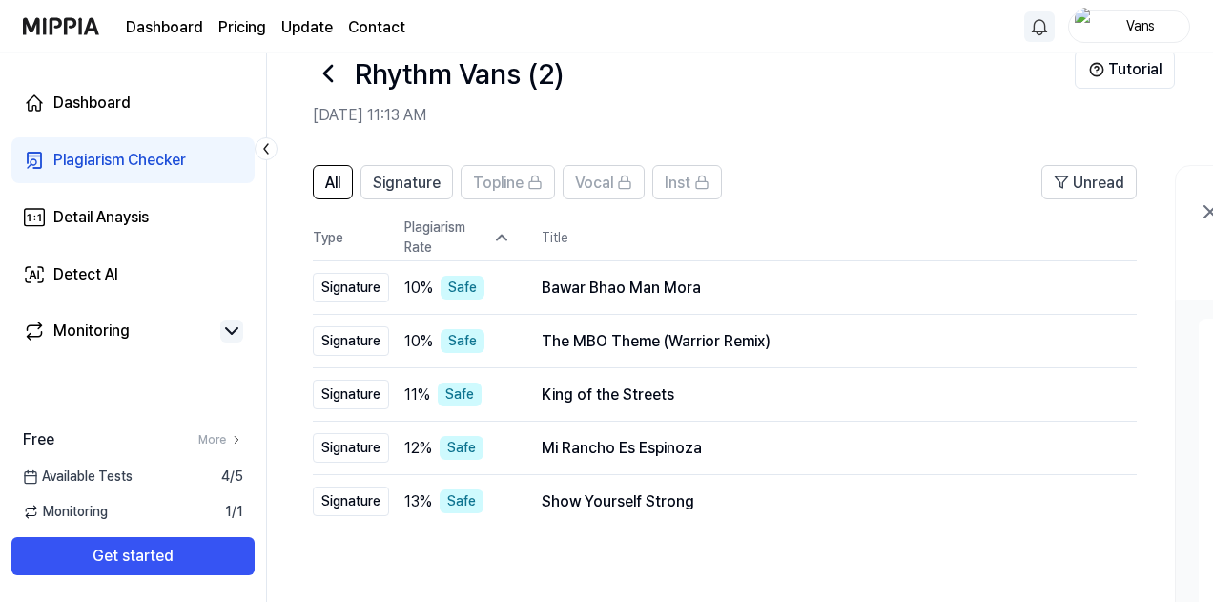
scroll to position [35, 0]
